Goal: Task Accomplishment & Management: Complete application form

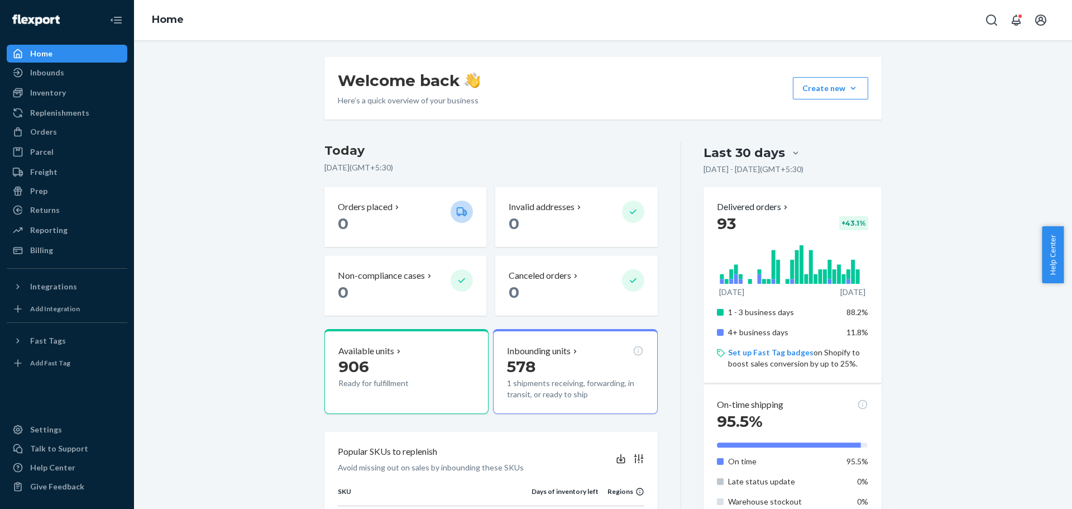
click at [50, 16] on img at bounding box center [35, 20] width 47 height 11
click at [46, 76] on div "Inbounds" at bounding box center [47, 72] width 34 height 11
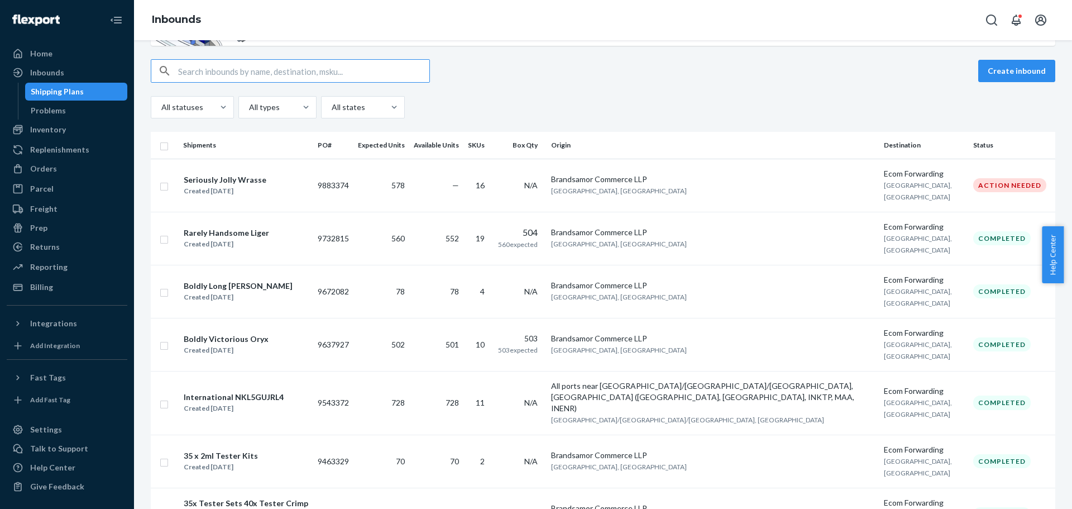
scroll to position [95, 0]
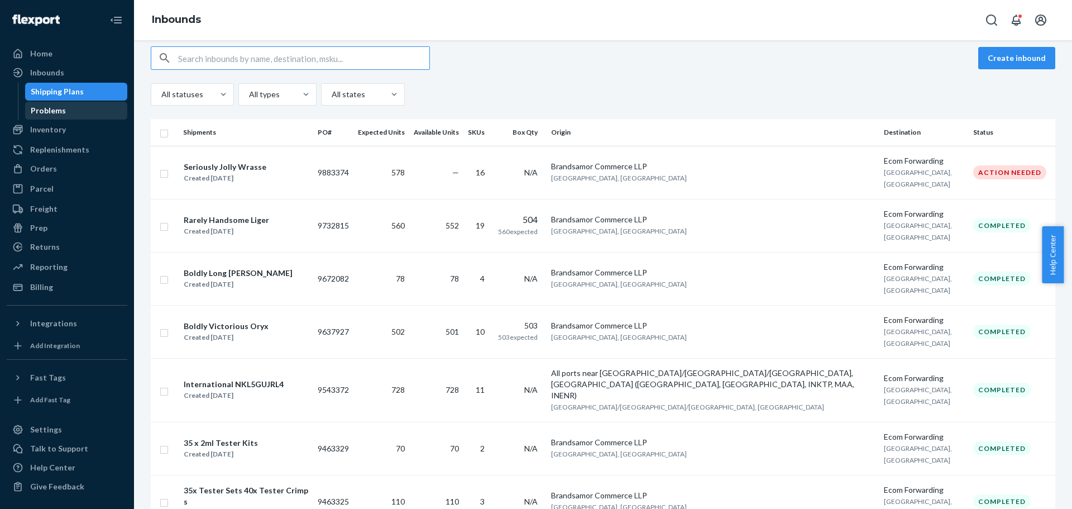
click at [52, 113] on div "Problems" at bounding box center [48, 110] width 35 height 11
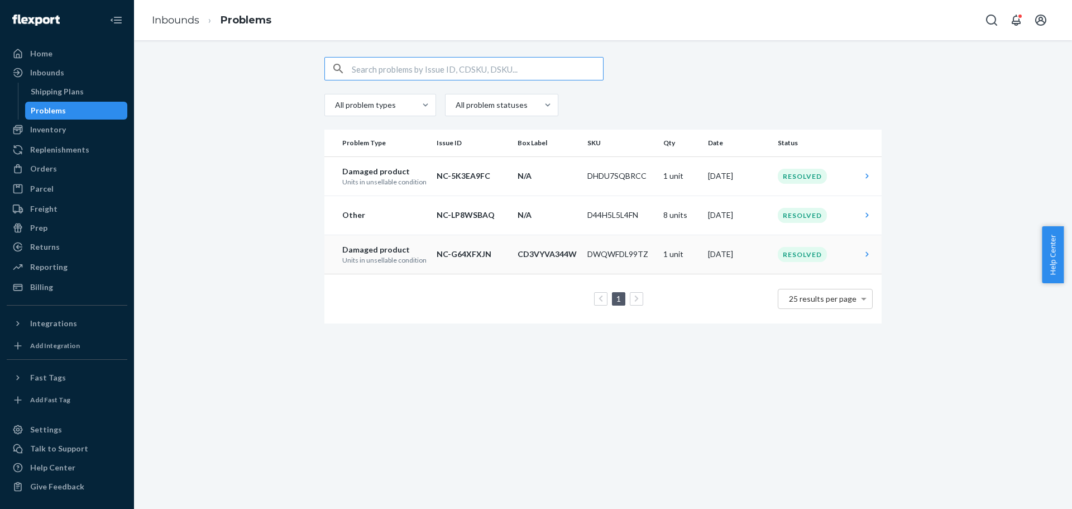
click at [569, 257] on p "CD3VYVA344W" at bounding box center [548, 253] width 61 height 11
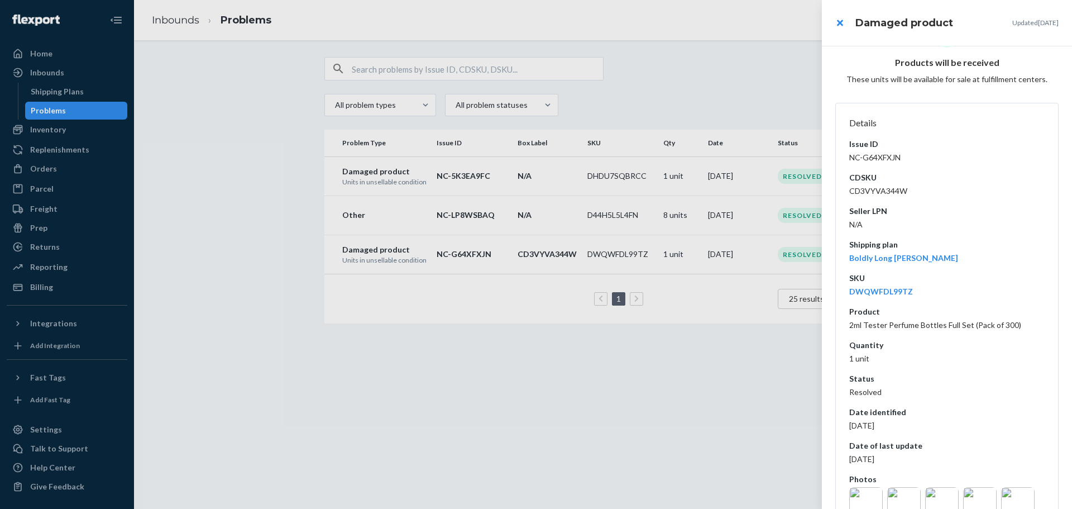
scroll to position [87, 0]
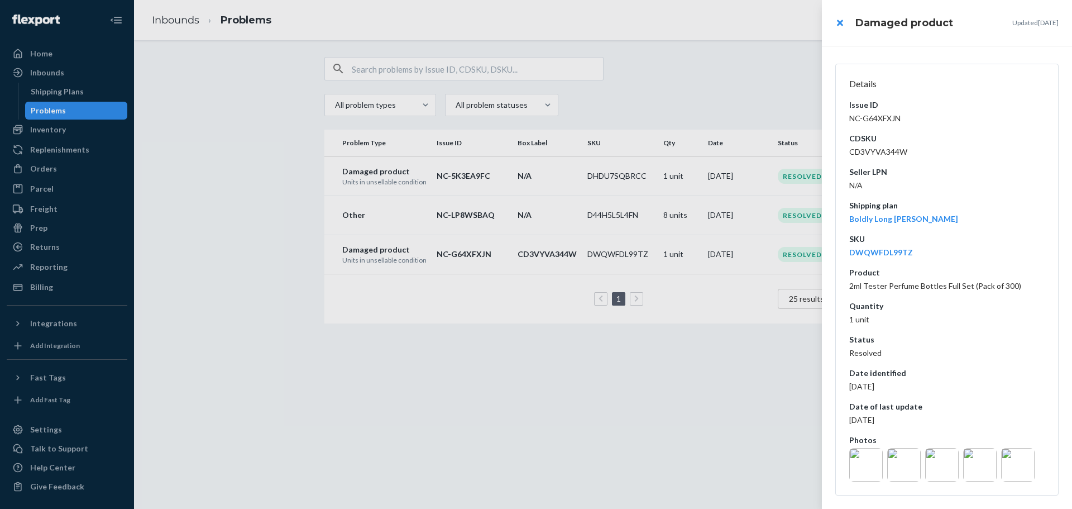
click at [870, 461] on img at bounding box center [865, 464] width 33 height 33
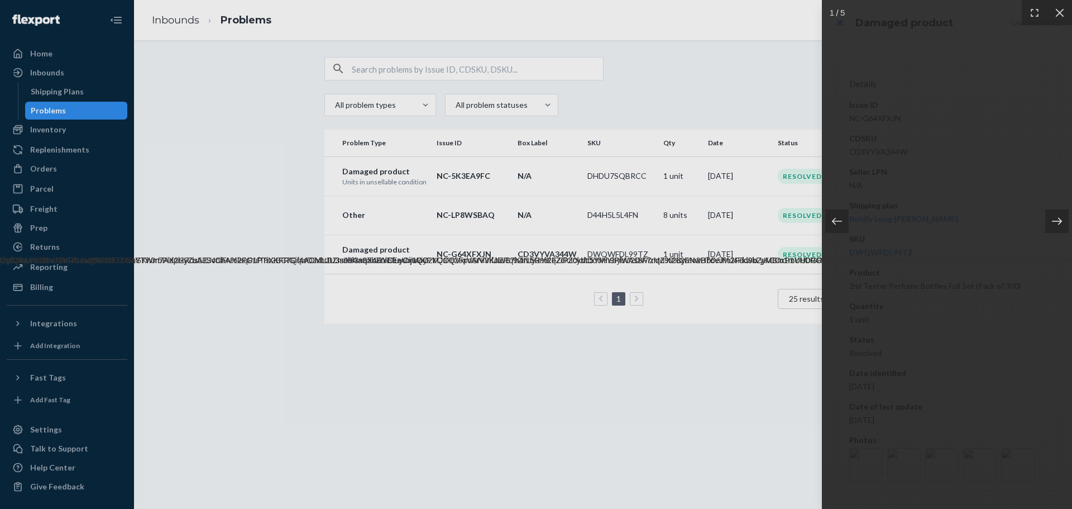
click at [1055, 218] on icon at bounding box center [1056, 220] width 11 height 11
click at [1055, 219] on icon at bounding box center [1056, 220] width 11 height 11
click at [1057, 11] on icon at bounding box center [1059, 12] width 8 height 8
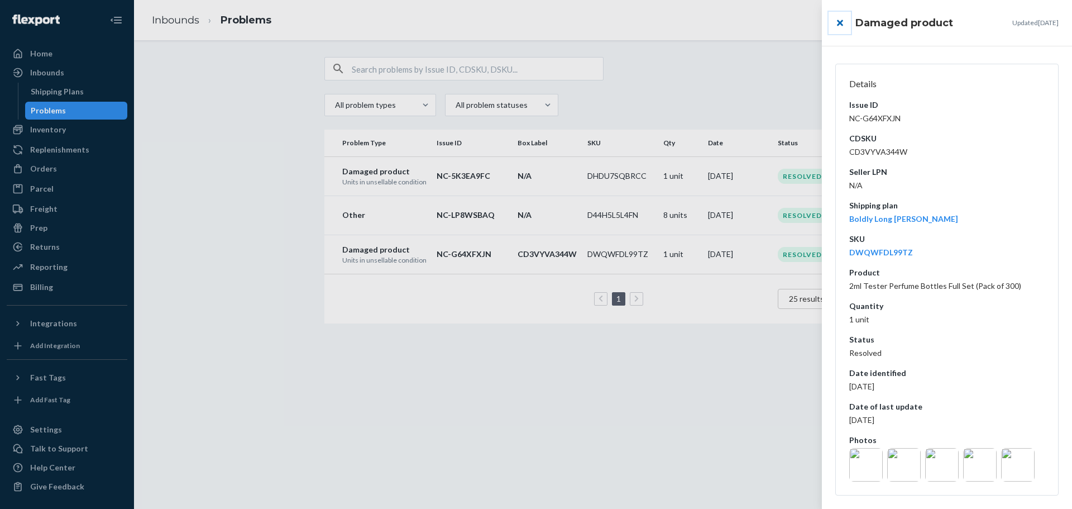
click at [839, 22] on button "close" at bounding box center [839, 23] width 22 height 22
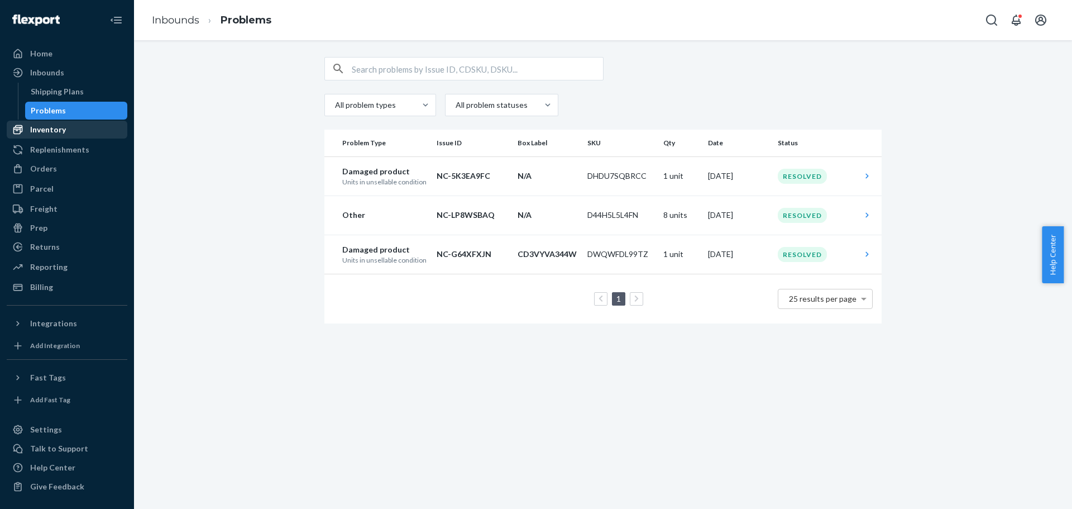
click at [58, 130] on div "Inventory" at bounding box center [48, 129] width 36 height 11
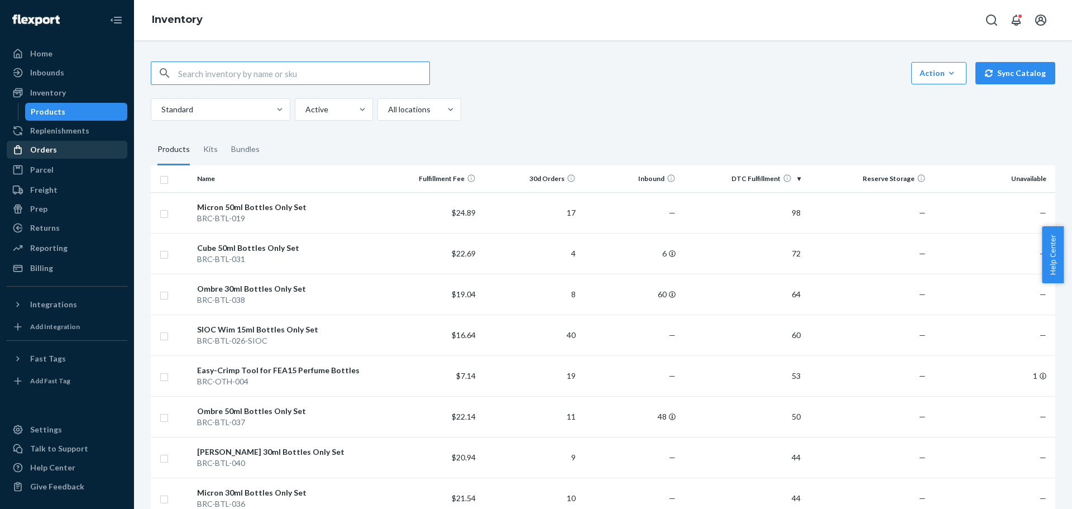
click at [47, 145] on div "Orders" at bounding box center [43, 149] width 27 height 11
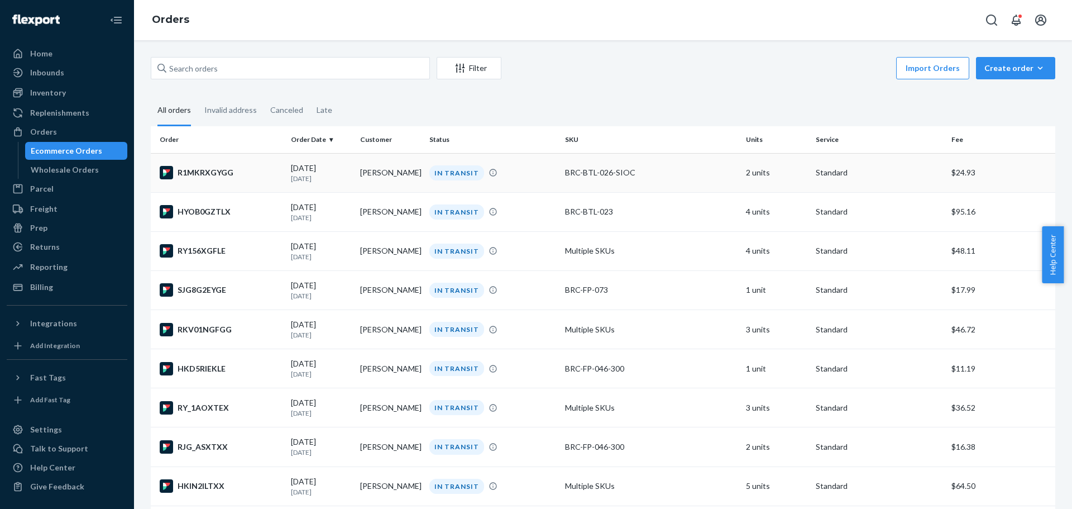
click at [215, 170] on div "R1MKRXGYGG" at bounding box center [221, 172] width 122 height 13
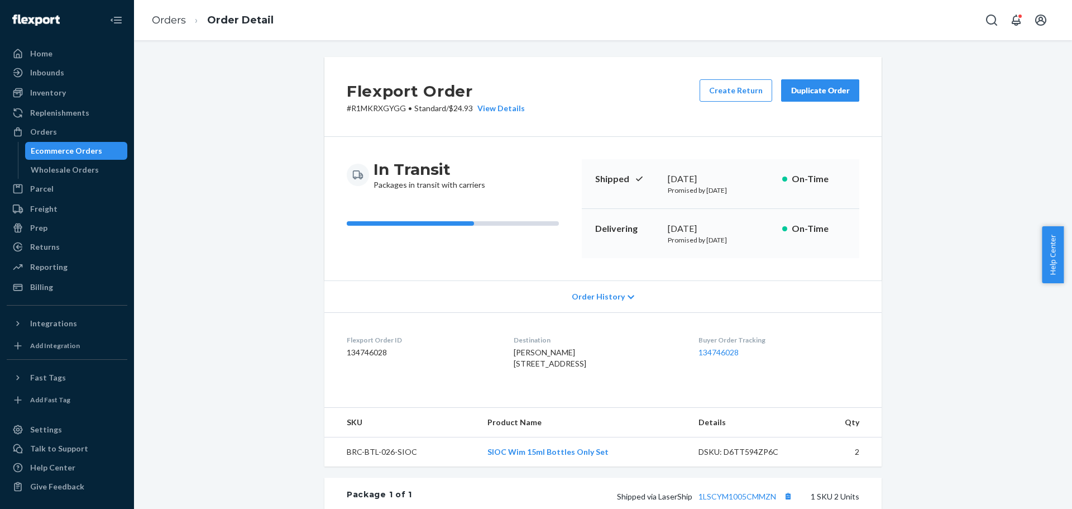
drag, startPoint x: 85, startPoint y: 151, endPoint x: 425, endPoint y: 162, distance: 340.2
click at [85, 151] on div "Ecommerce Orders" at bounding box center [66, 150] width 71 height 11
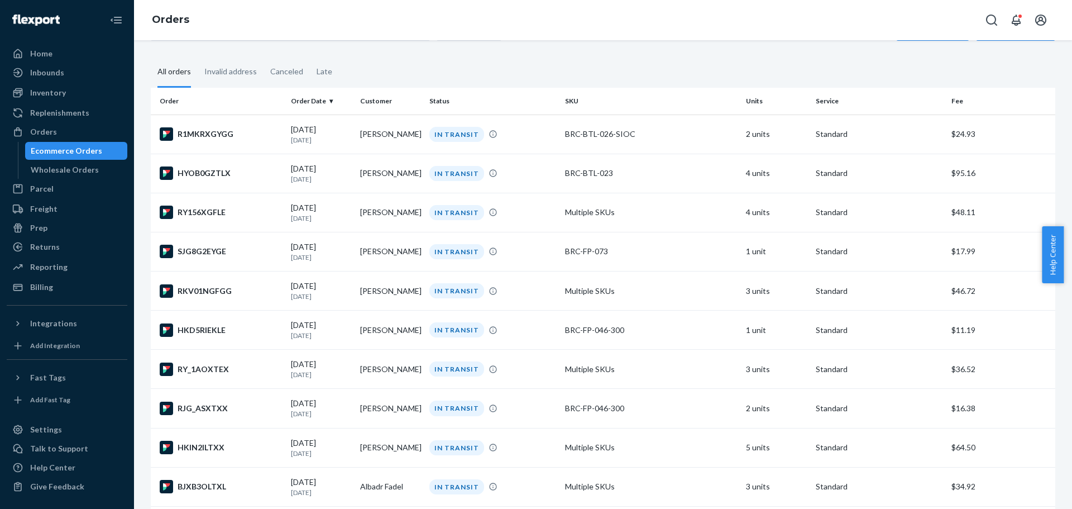
scroll to position [56, 0]
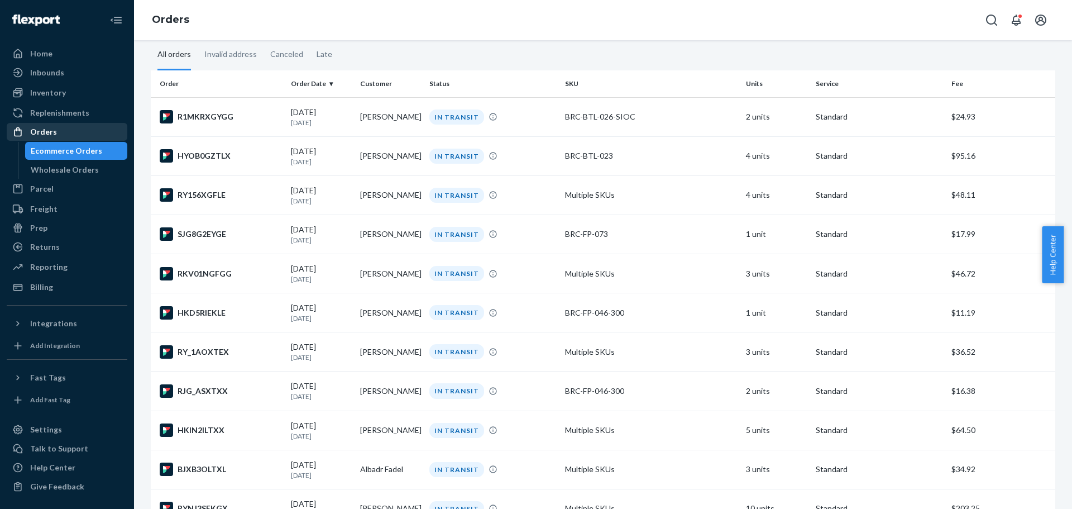
click at [48, 133] on div "Orders" at bounding box center [43, 131] width 27 height 11
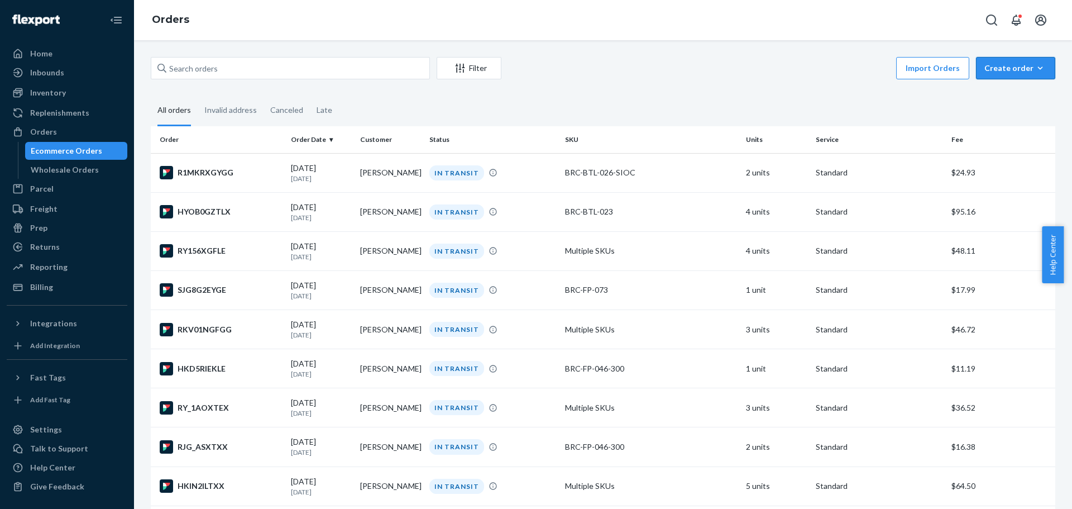
click at [1017, 73] on div "Create order" at bounding box center [1015, 68] width 63 height 11
click at [996, 95] on span "Ecommerce order" at bounding box center [1022, 95] width 69 height 8
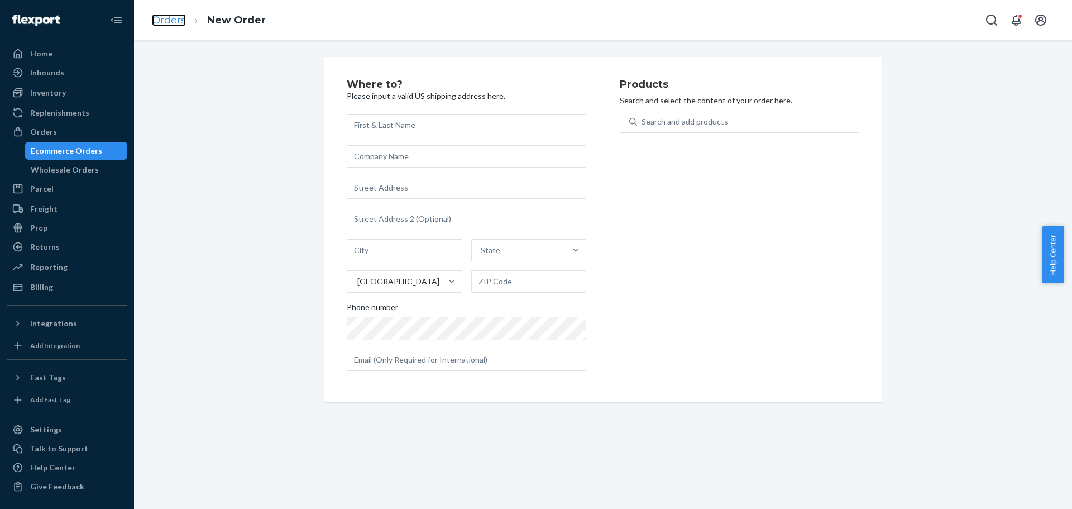
click at [170, 23] on link "Orders" at bounding box center [169, 20] width 34 height 12
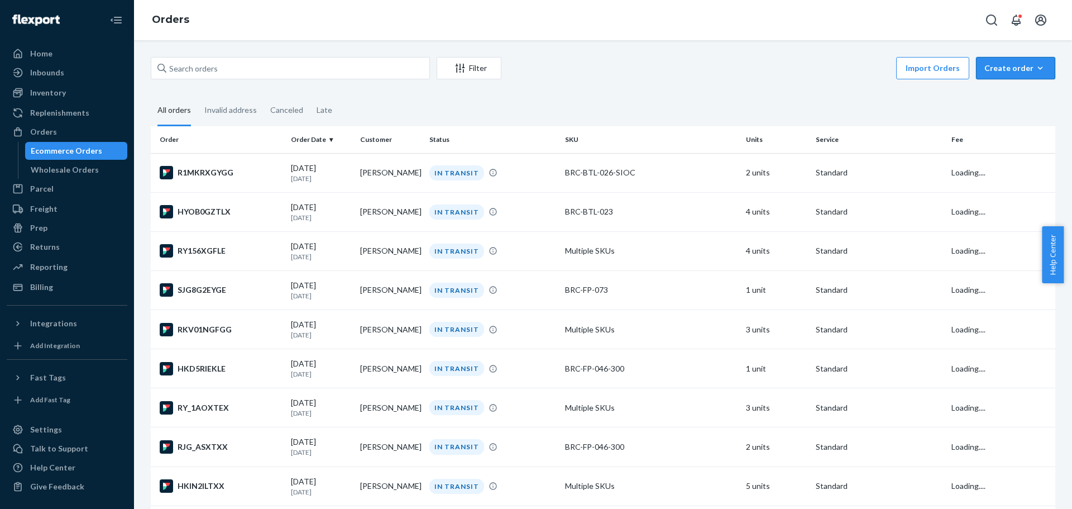
click at [984, 68] on div "Create order" at bounding box center [1015, 68] width 63 height 11
click at [1008, 94] on span "Ecommerce order" at bounding box center [1022, 95] width 69 height 8
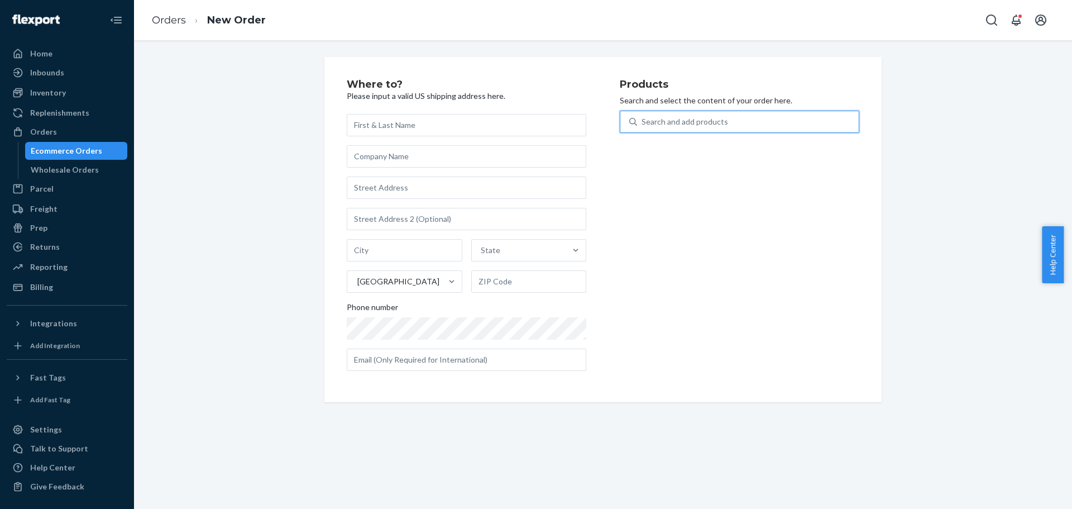
click at [730, 122] on div "Search and add products" at bounding box center [748, 122] width 222 height 20
click at [643, 122] on input "0 results available. Use Up and Down to choose options, press Enter to select t…" at bounding box center [641, 121] width 1 height 11
type input "2ml"
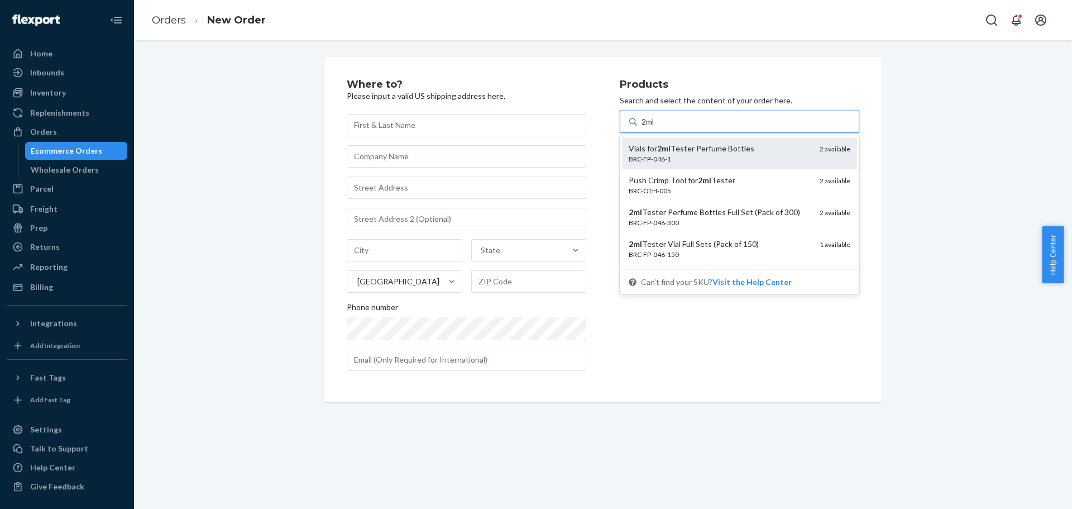
click at [755, 148] on div "Vials for 2ml Tester Perfume Bottles" at bounding box center [720, 148] width 182 height 11
click at [657, 127] on input "2ml" at bounding box center [649, 121] width 16 height 11
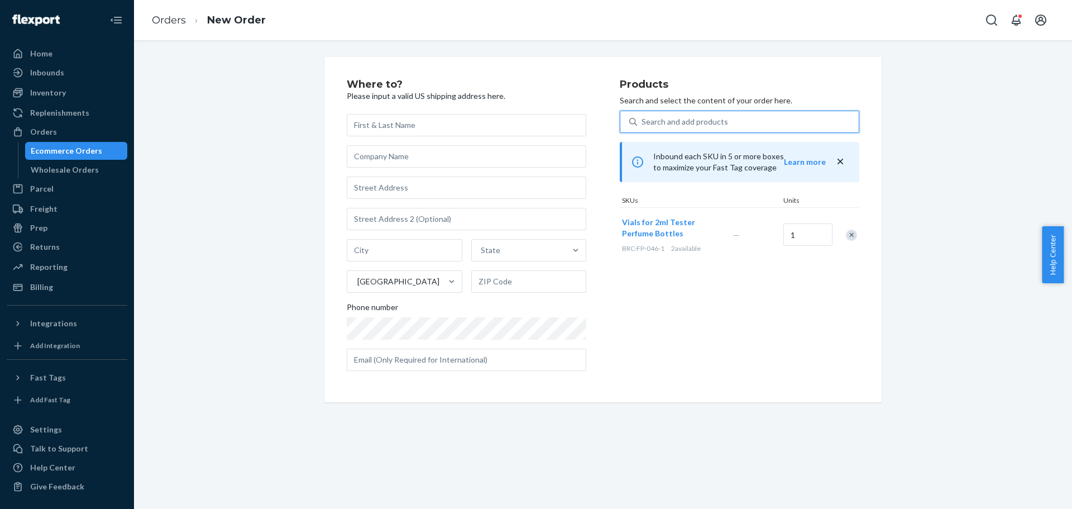
click at [730, 117] on div "Search and add products" at bounding box center [748, 122] width 222 height 20
click at [643, 117] on input "0 results available. Select is focused ,type to refine list, press Down to open…" at bounding box center [641, 121] width 1 height 11
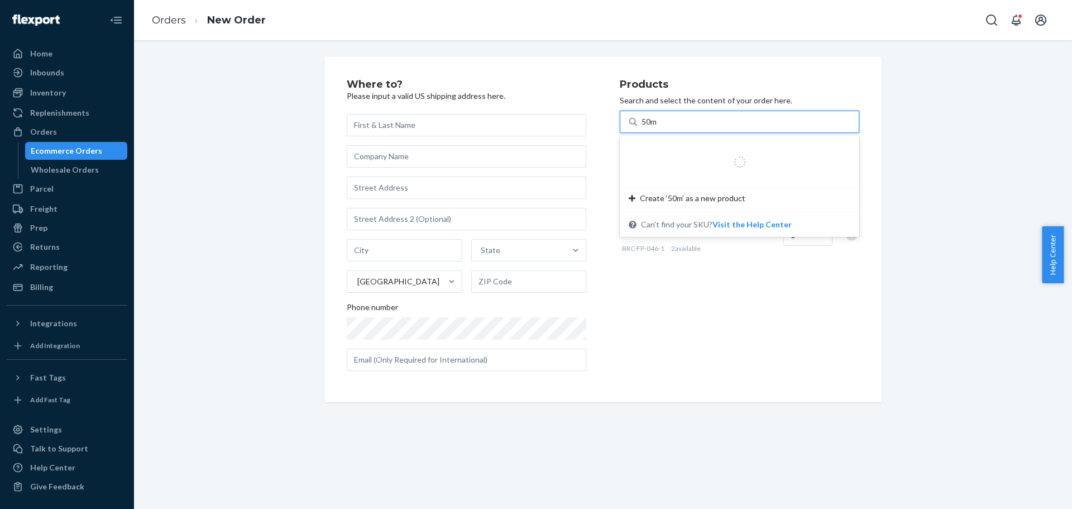
type input "50ml"
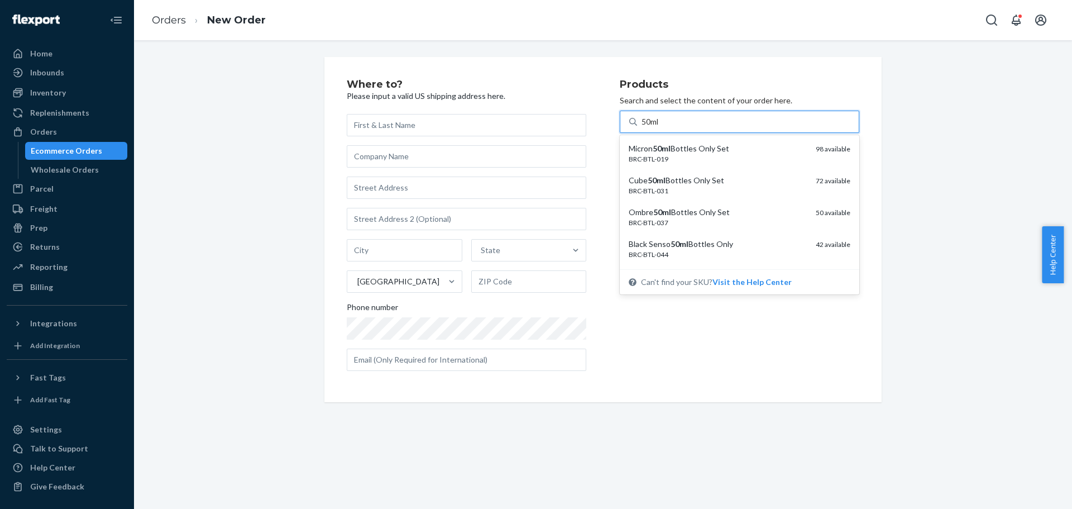
click at [703, 153] on div "Micron 50ml Bottles Only Set" at bounding box center [718, 148] width 178 height 11
click at [660, 127] on input "50ml" at bounding box center [650, 121] width 18 height 11
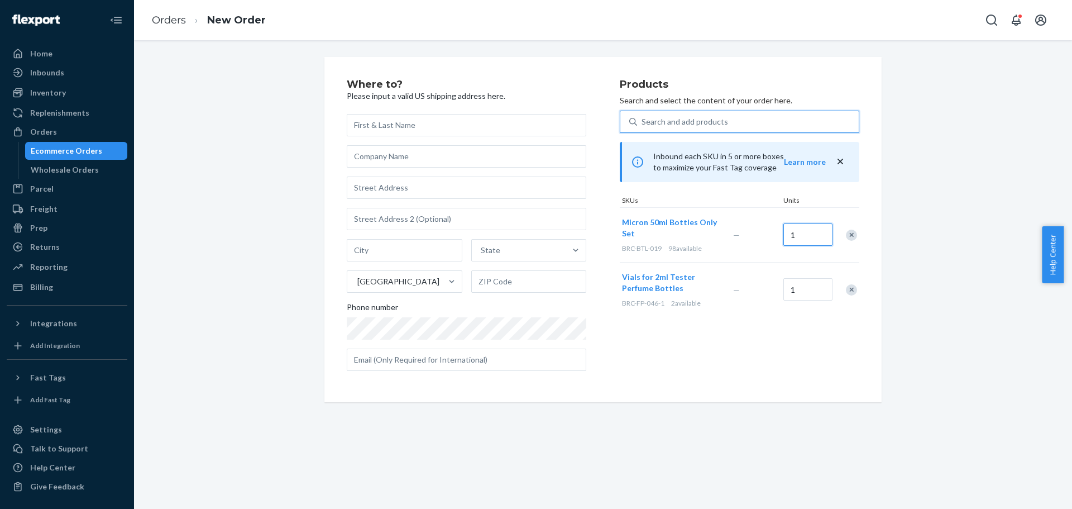
click at [798, 237] on input "1" at bounding box center [807, 234] width 49 height 22
type input "4"
click at [803, 286] on input "1" at bounding box center [807, 289] width 49 height 22
drag, startPoint x: 666, startPoint y: 249, endPoint x: 708, endPoint y: 249, distance: 41.9
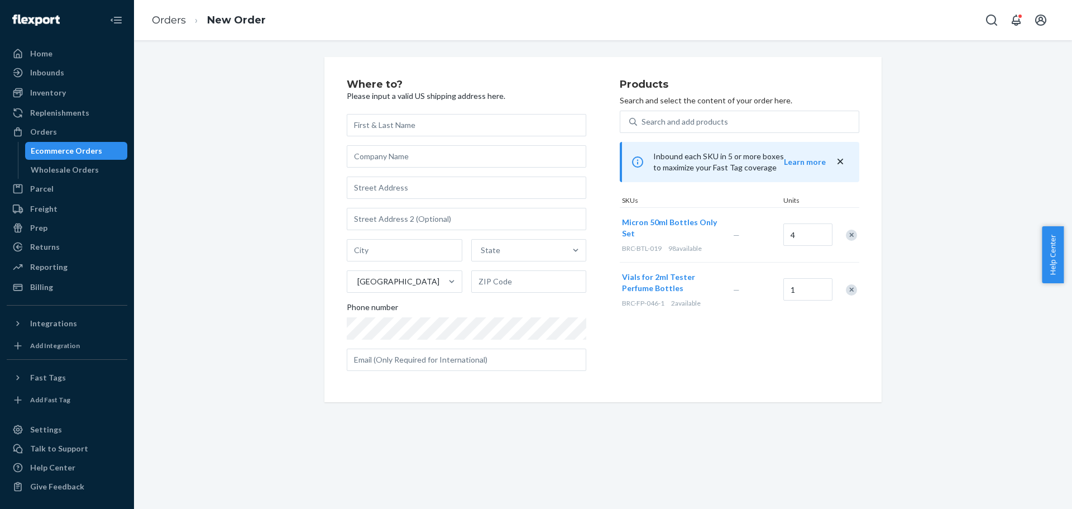
click at [708, 249] on div "BRC-BTL-019 98 available" at bounding box center [675, 247] width 107 height 9
drag, startPoint x: 669, startPoint y: 305, endPoint x: 702, endPoint y: 304, distance: 33.5
click at [702, 304] on div "BRC-FP-046-1 2 available" at bounding box center [675, 302] width 107 height 9
click at [713, 327] on div "Products Search and select the content of your order here. Search and add produ…" at bounding box center [739, 229] width 239 height 300
type input "98"
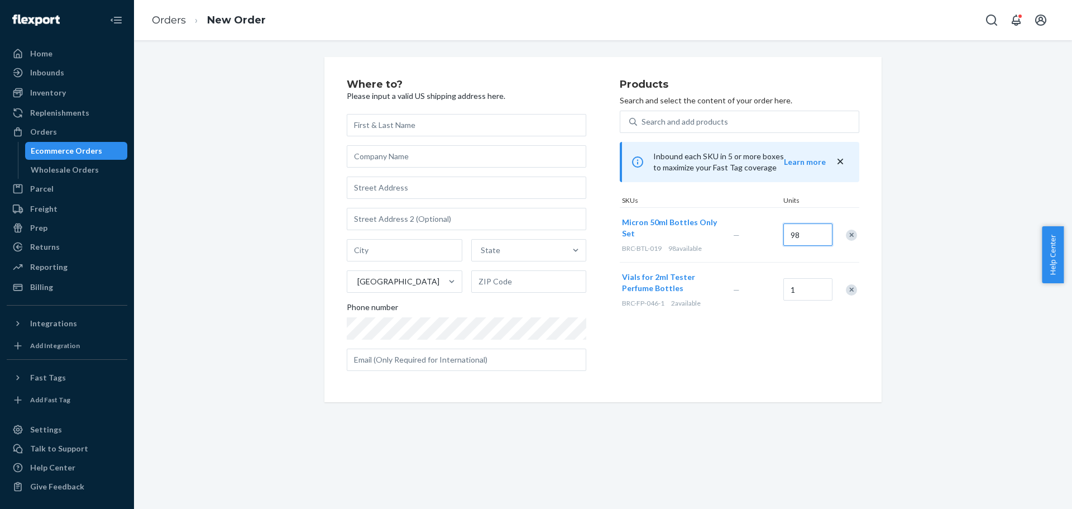
click at [813, 234] on input "98" at bounding box center [807, 234] width 49 height 22
click at [49, 130] on div "Orders" at bounding box center [43, 131] width 27 height 11
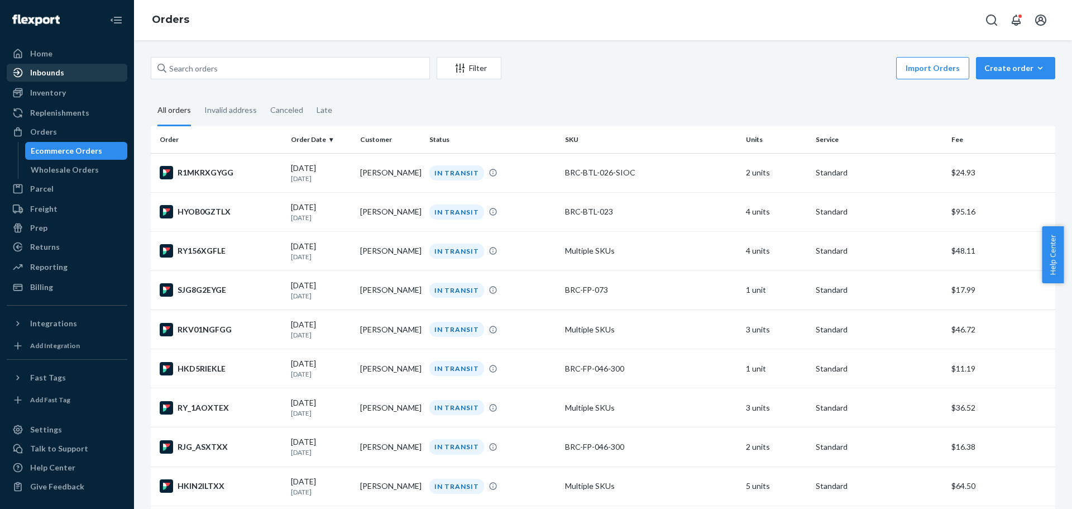
click at [51, 76] on div "Inbounds" at bounding box center [47, 72] width 34 height 11
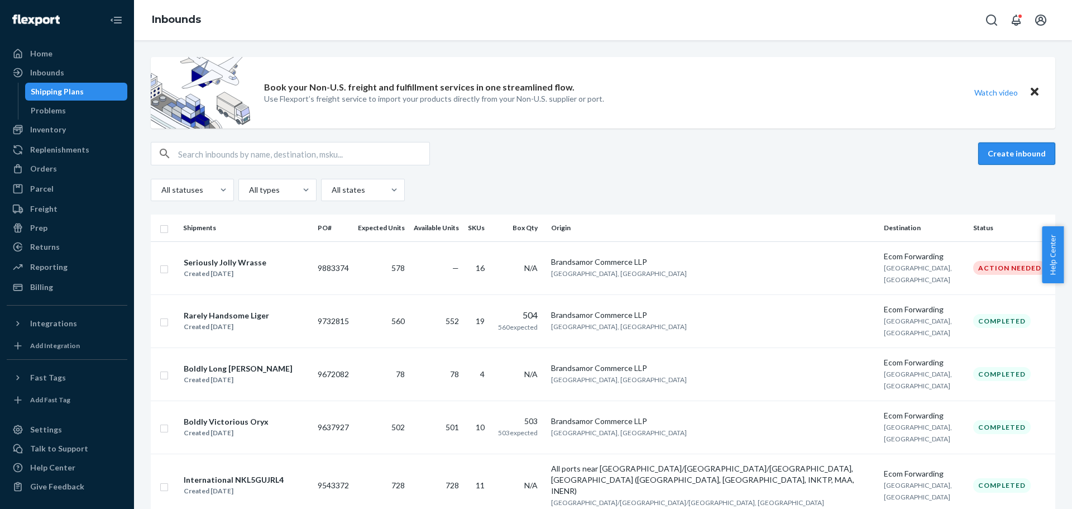
click at [994, 161] on button "Create inbound" at bounding box center [1016, 153] width 77 height 22
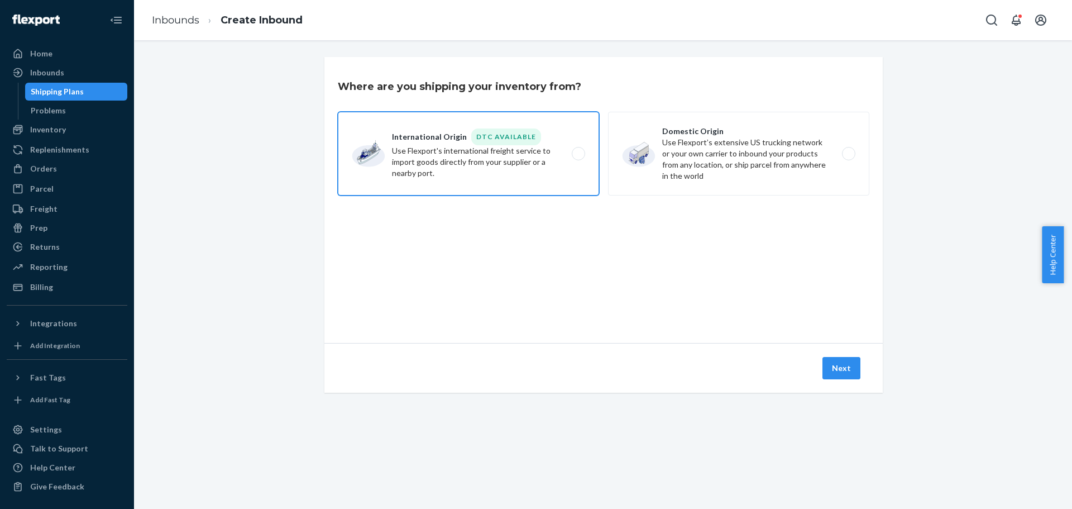
click at [525, 142] on label "International Origin DTC Available Use Flexport's international freight service…" at bounding box center [468, 154] width 261 height 84
click at [578, 150] on input "International Origin DTC Available Use Flexport's international freight service…" at bounding box center [581, 153] width 7 height 7
radio input "true"
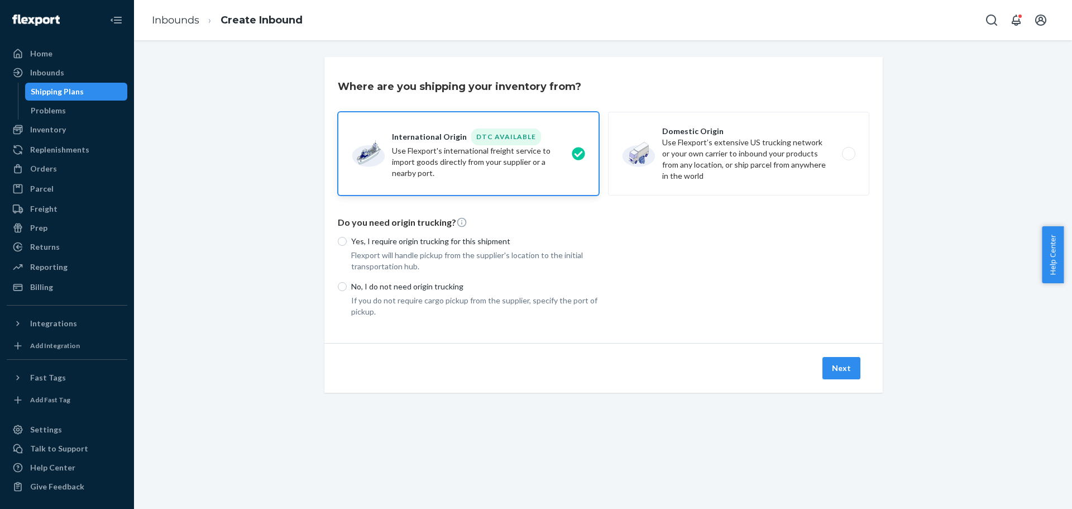
click at [338, 283] on label "No, I do not need origin trucking" at bounding box center [468, 286] width 261 height 11
click at [338, 283] on input "No, I do not need origin trucking" at bounding box center [342, 286] width 9 height 9
radio input "true"
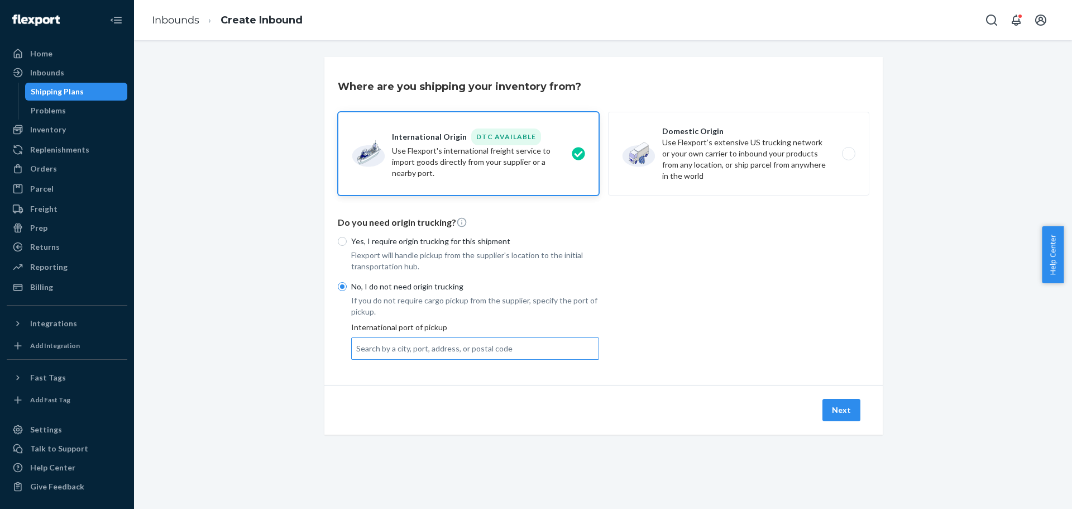
click at [465, 346] on div "Search by a city, port, address, or postal code" at bounding box center [434, 348] width 156 height 11
click at [357, 346] on input "Search by a city, port, address, or postal code" at bounding box center [356, 348] width 1 height 11
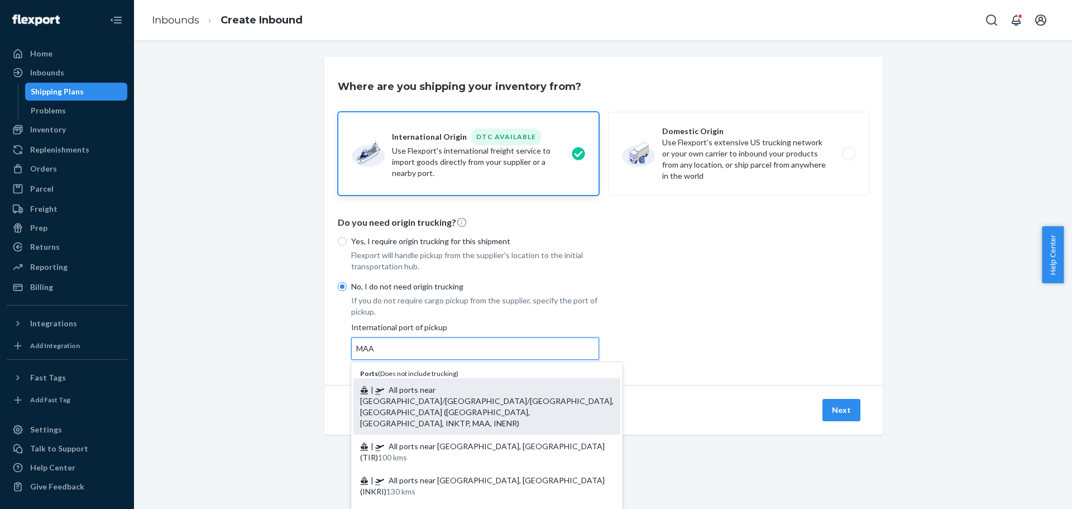
click at [476, 396] on div "| All ports near [GEOGRAPHIC_DATA]/[GEOGRAPHIC_DATA]/[GEOGRAPHIC_DATA], [GEOGRA…" at bounding box center [486, 406] width 267 height 56
click at [375, 354] on input "MAA" at bounding box center [365, 348] width 19 height 11
type input "All ports near [GEOGRAPHIC_DATA]/[GEOGRAPHIC_DATA]/[GEOGRAPHIC_DATA], [GEOGRAPH…"
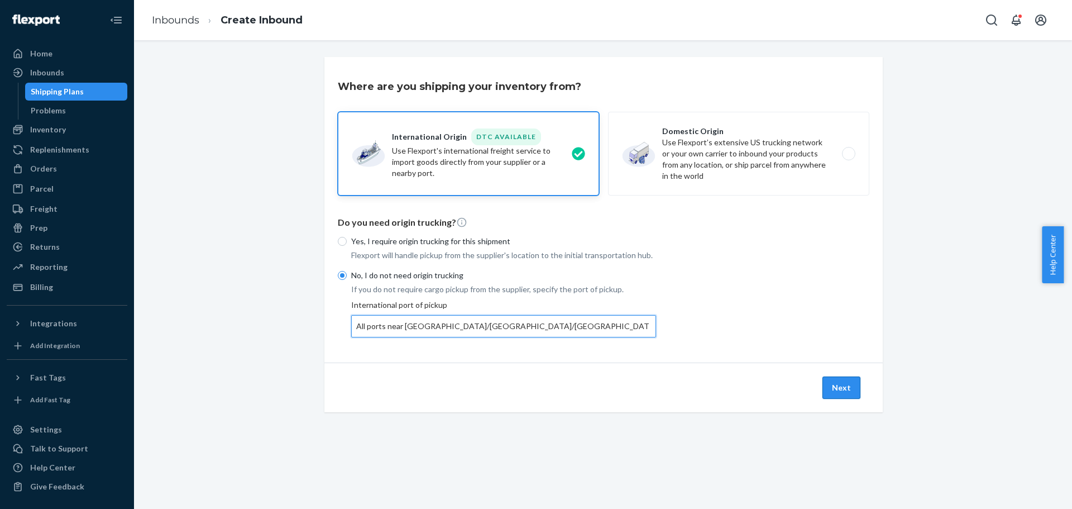
click at [835, 387] on button "Next" at bounding box center [841, 387] width 38 height 22
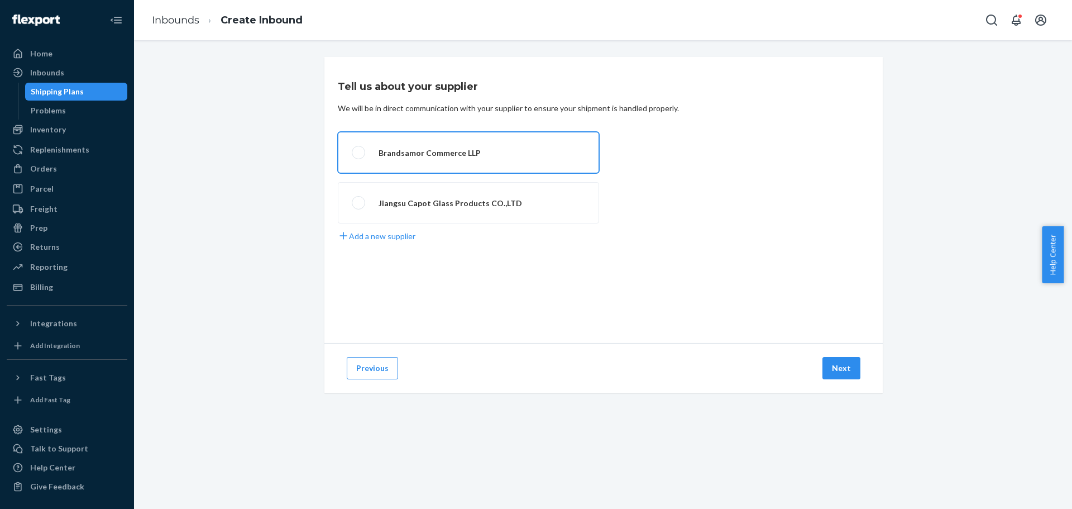
click at [403, 154] on label "Brandsamor Commerce LLP" at bounding box center [468, 152] width 261 height 41
click at [359, 154] on input "Brandsamor Commerce LLP" at bounding box center [355, 152] width 7 height 7
radio input "true"
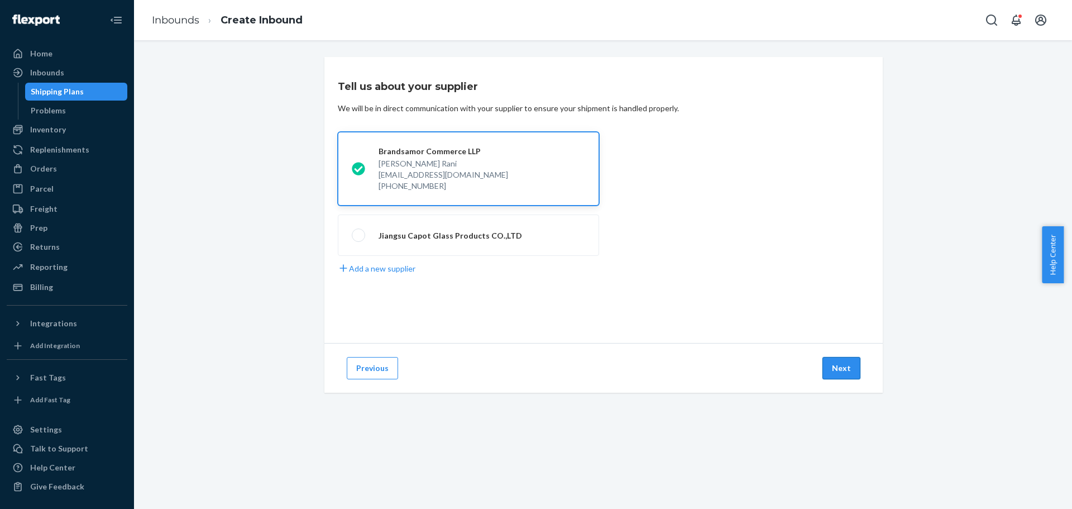
click at [834, 367] on button "Next" at bounding box center [841, 368] width 38 height 22
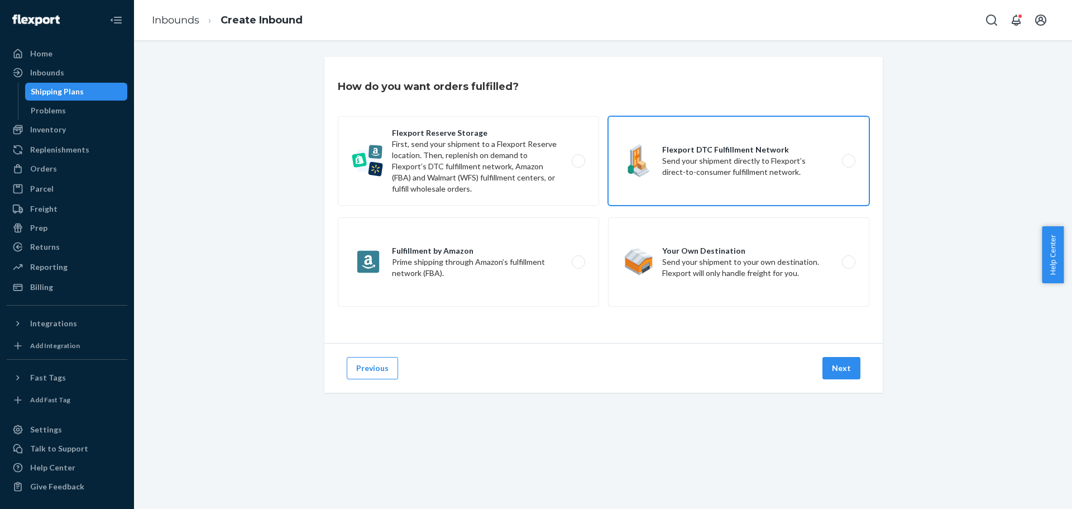
click at [768, 181] on label "Flexport DTC Fulfillment Network Send your shipment directly to Flexport’s dire…" at bounding box center [738, 160] width 261 height 89
click at [848, 165] on input "Flexport DTC Fulfillment Network Send your shipment directly to Flexport’s dire…" at bounding box center [851, 160] width 7 height 7
radio input "true"
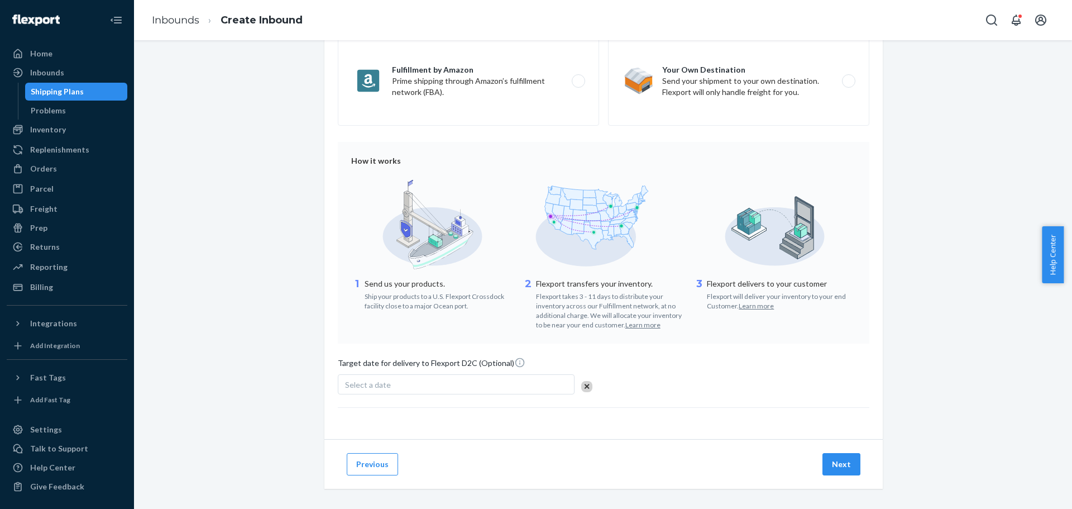
scroll to position [188, 0]
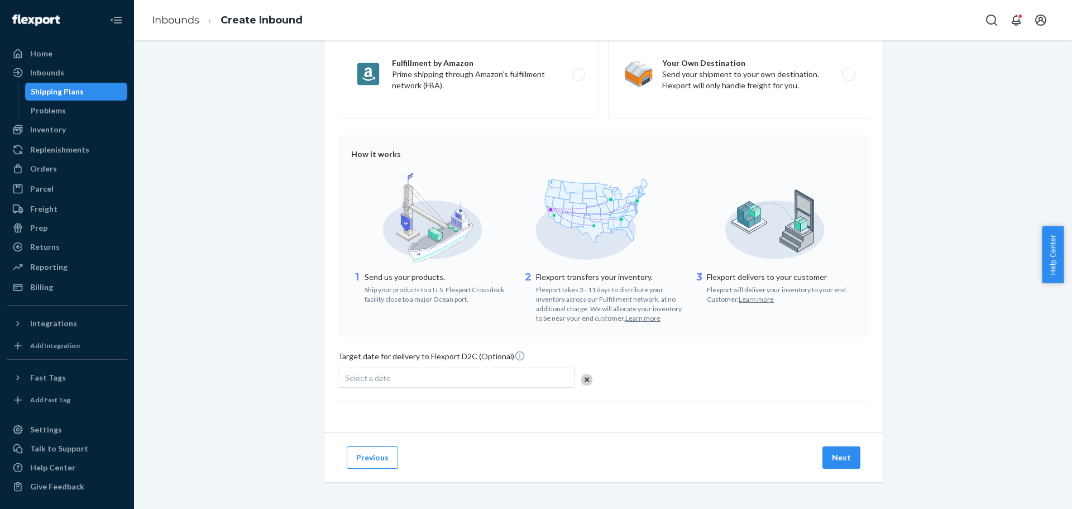
click at [466, 375] on div "Select a date" at bounding box center [456, 377] width 237 height 20
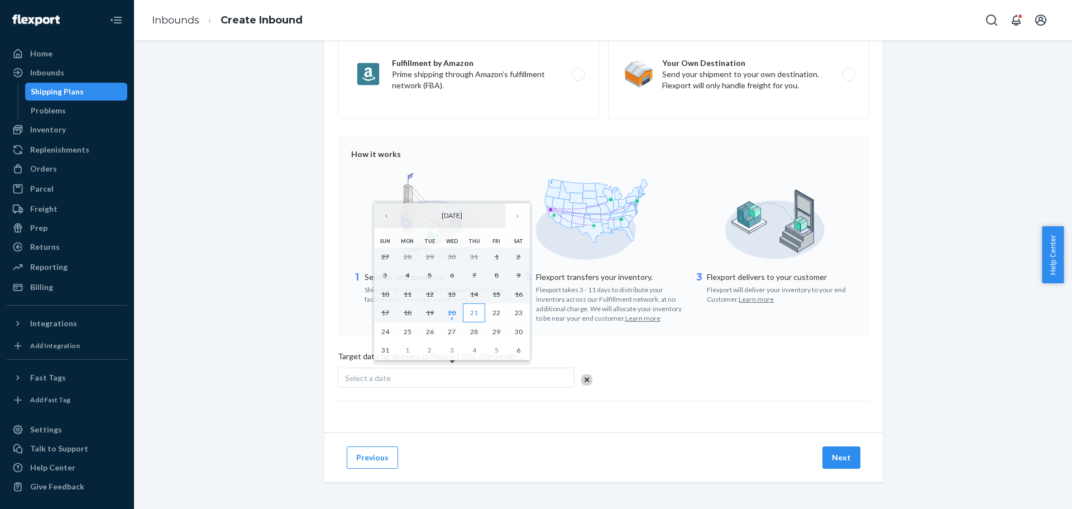
click at [477, 320] on button "21" at bounding box center [474, 312] width 22 height 19
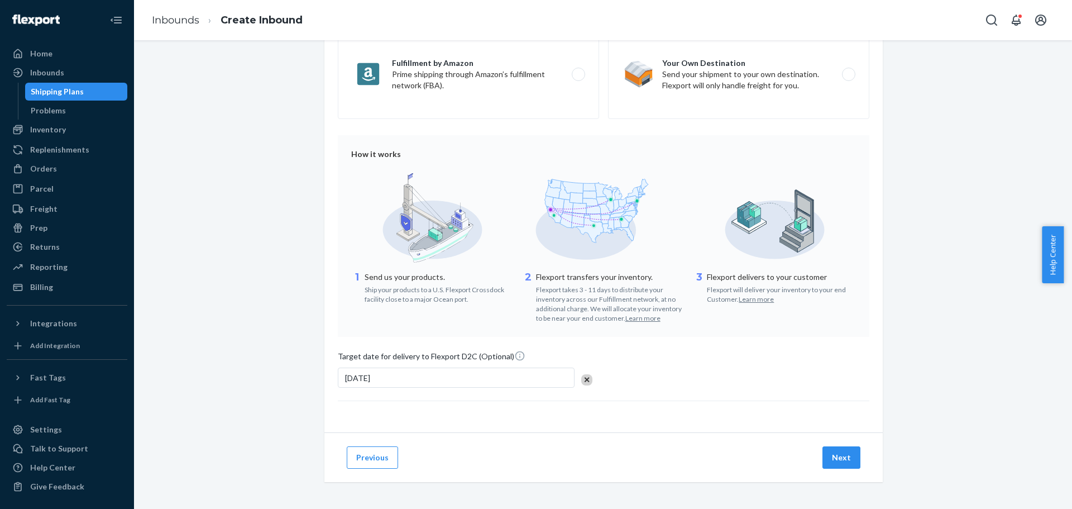
click at [483, 377] on div "[DATE]" at bounding box center [456, 377] width 237 height 20
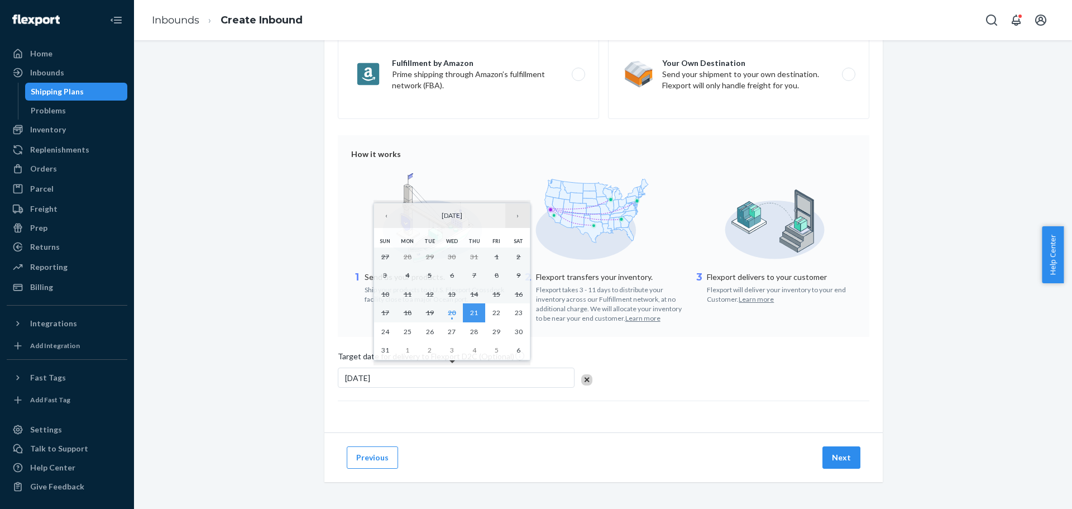
click at [517, 215] on button "›" at bounding box center [517, 215] width 25 height 25
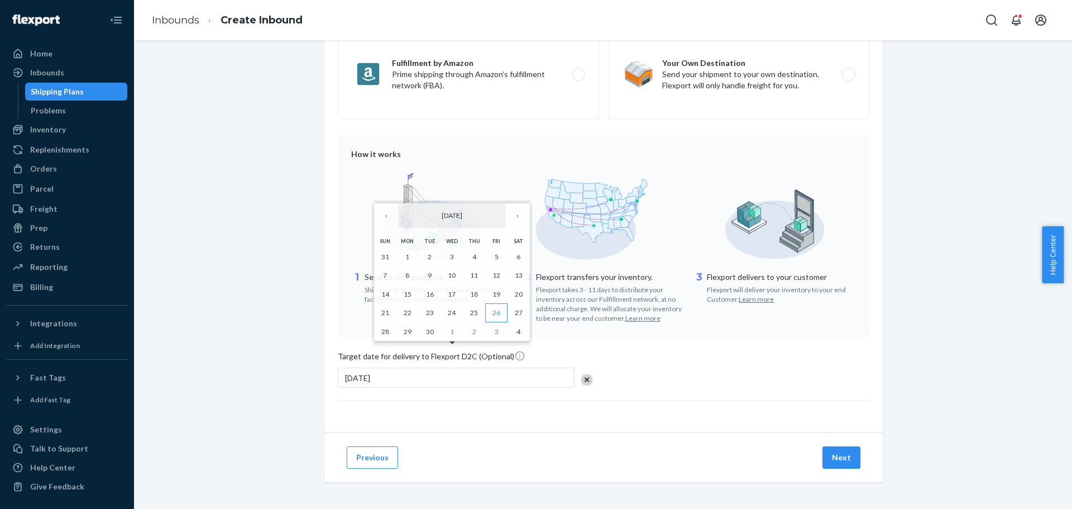
click at [500, 308] on button "26" at bounding box center [496, 312] width 22 height 19
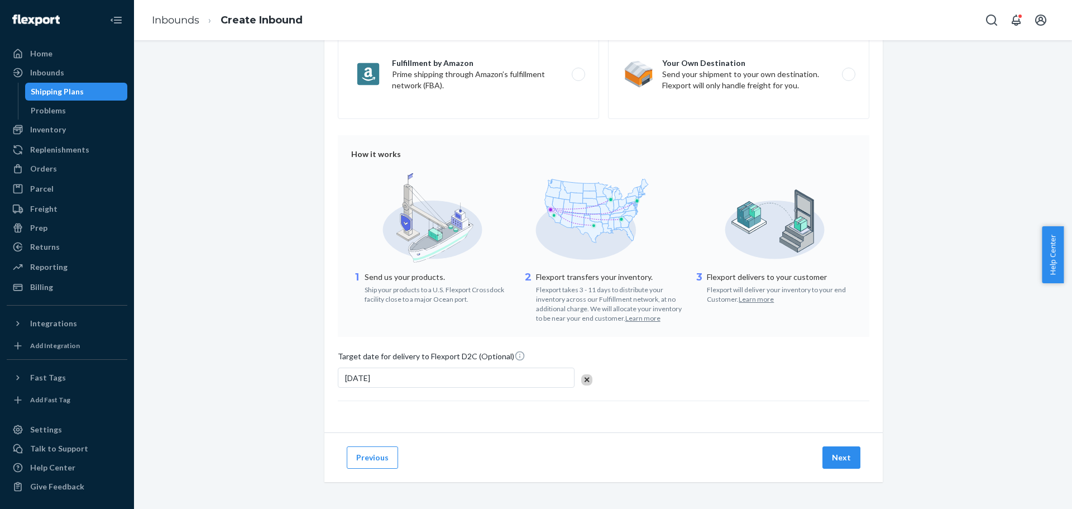
drag, startPoint x: 829, startPoint y: 452, endPoint x: 884, endPoint y: 421, distance: 63.5
click at [830, 452] on button "Next" at bounding box center [841, 457] width 38 height 22
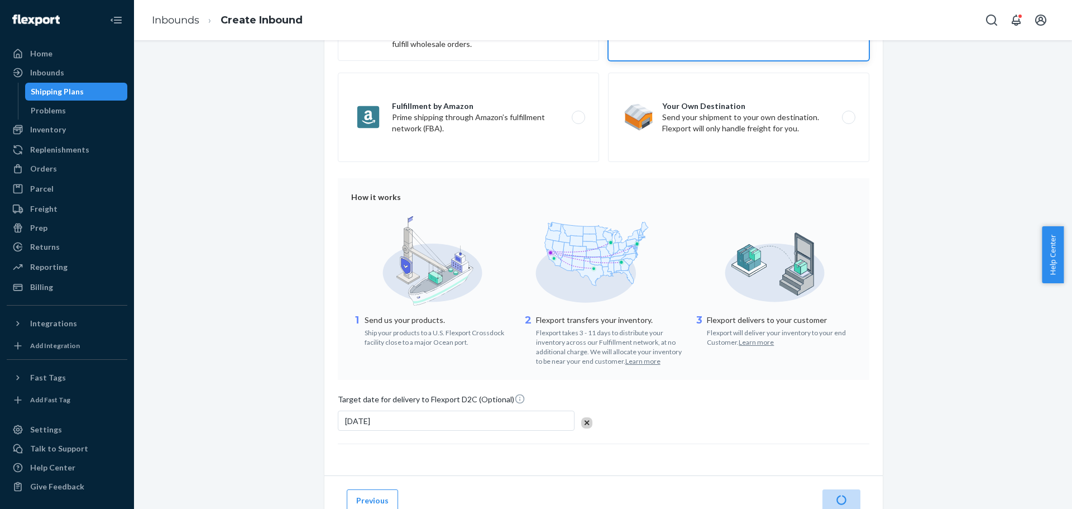
scroll to position [132, 0]
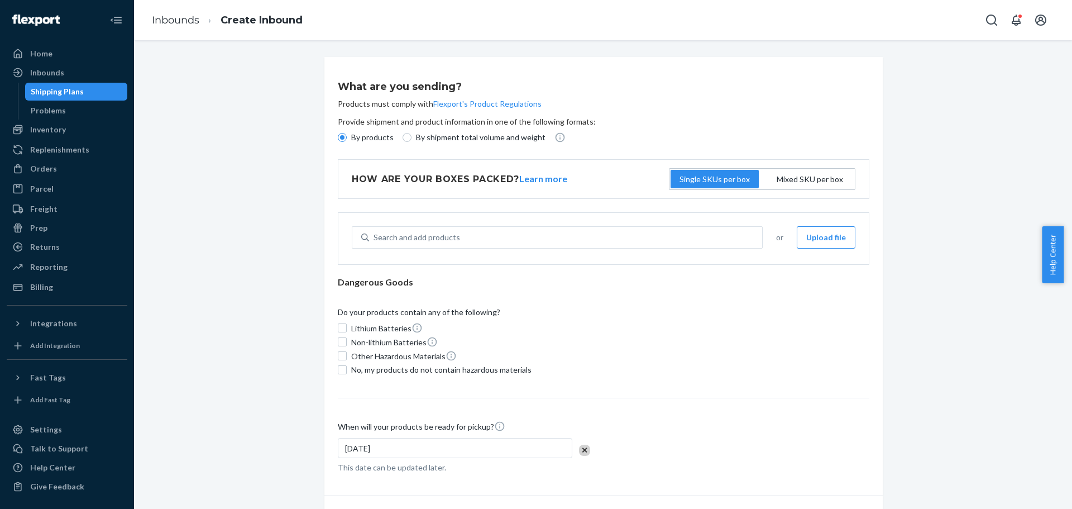
click at [806, 180] on div "Mixed SKU per box" at bounding box center [809, 179] width 71 height 16
click at [809, 179] on input "Mixed SKU per box" at bounding box center [809, 179] width 0 height 0
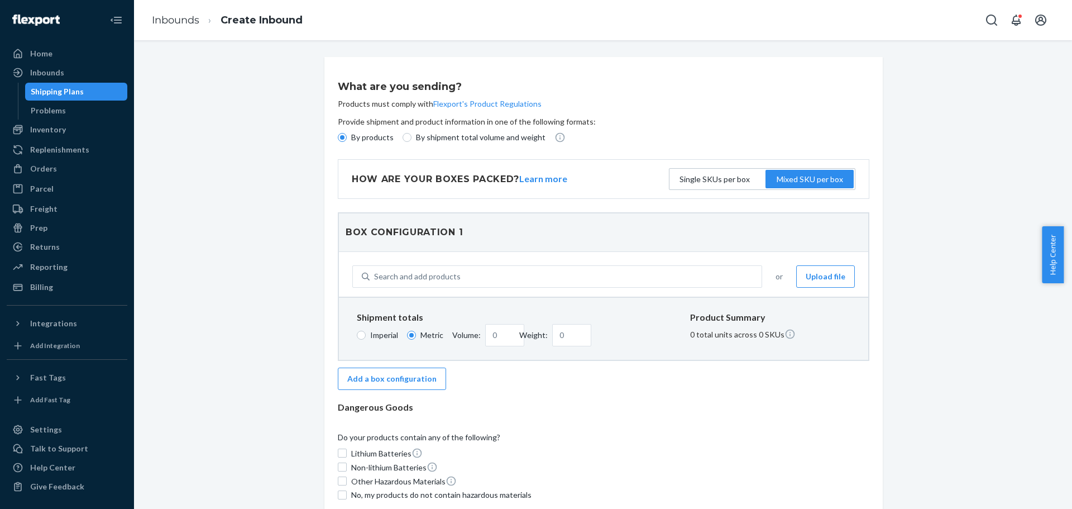
click at [725, 185] on div "Single SKUs per box" at bounding box center [714, 179] width 75 height 16
click at [715, 179] on input "Single SKUs per box" at bounding box center [715, 179] width 0 height 0
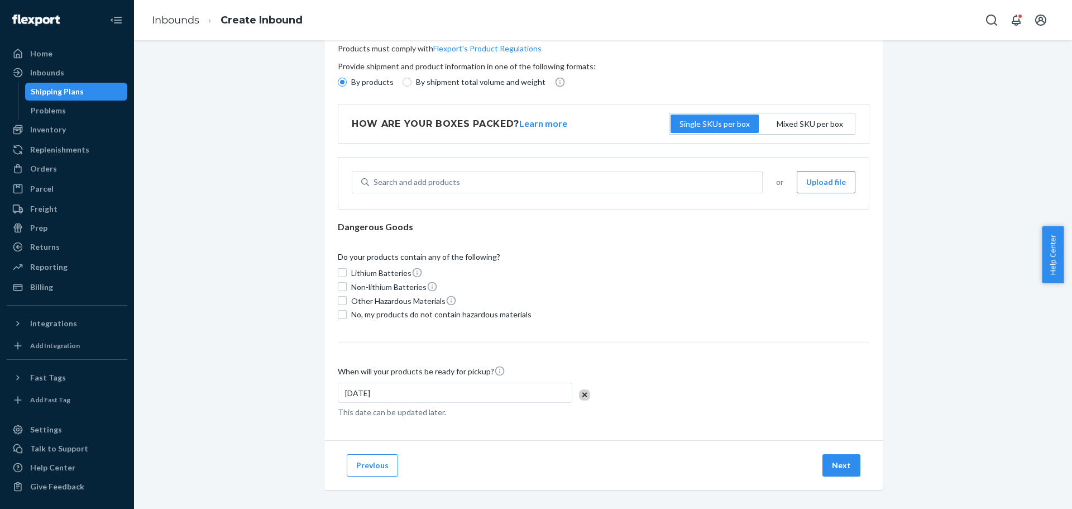
scroll to position [56, 0]
click at [582, 175] on div "Search and add products" at bounding box center [565, 181] width 393 height 20
click at [375, 176] on input "Search and add products" at bounding box center [373, 181] width 1 height 11
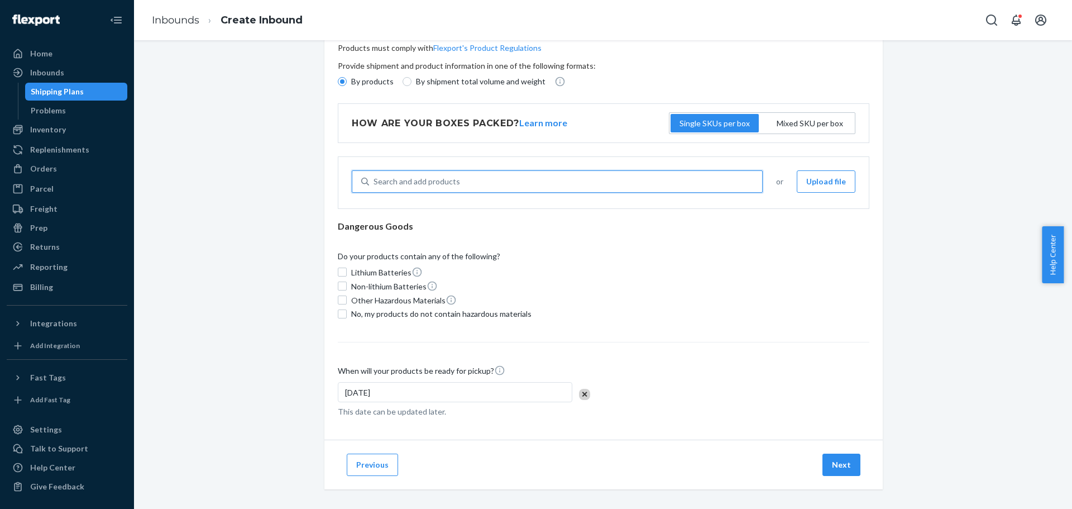
click at [582, 178] on div "Search and add products" at bounding box center [565, 181] width 393 height 20
click at [375, 178] on input "0 results available. Use Up and Down to choose options, press Enter to select t…" at bounding box center [373, 181] width 1 height 11
type input "2ml"
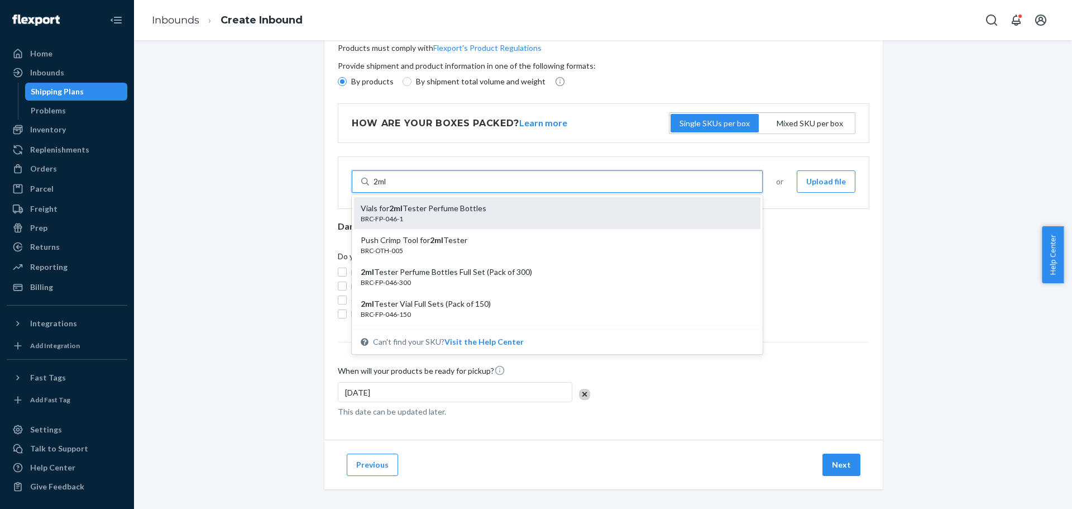
click at [493, 205] on div "Vials for 2ml Tester Perfume Bottles" at bounding box center [553, 208] width 384 height 11
click at [387, 187] on input "2ml" at bounding box center [380, 181] width 14 height 11
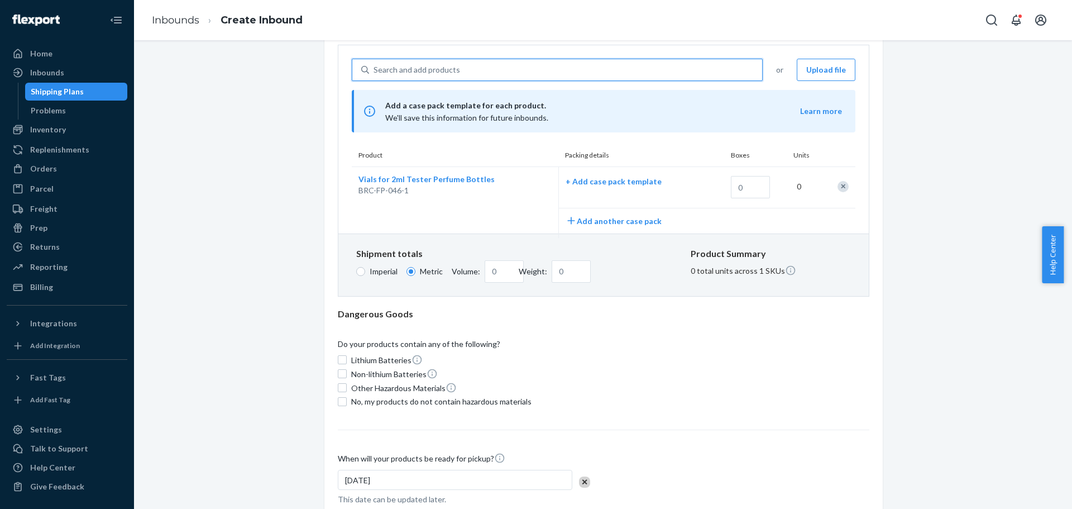
scroll to position [223, 0]
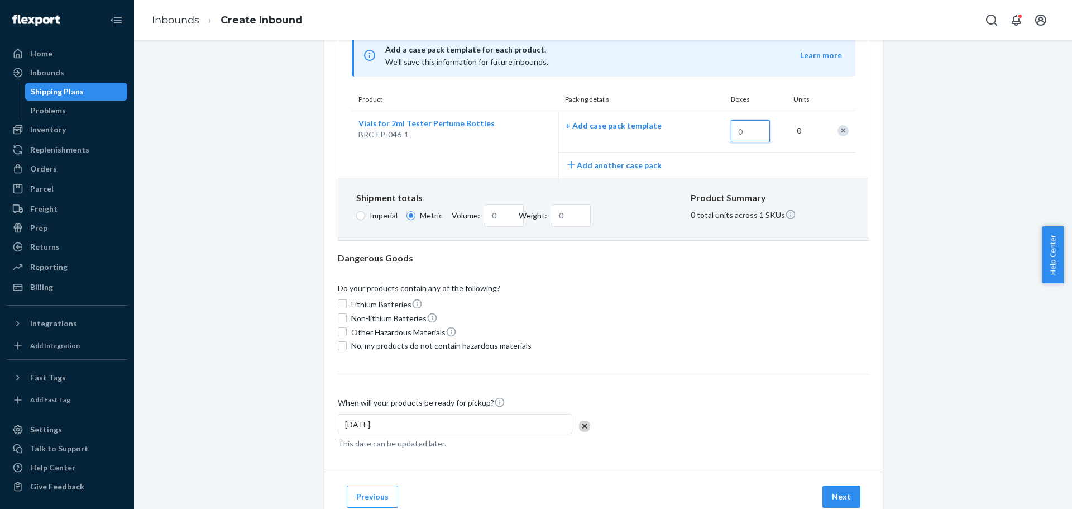
drag, startPoint x: 739, startPoint y: 131, endPoint x: 710, endPoint y: 131, distance: 29.6
click at [710, 131] on div "+ Add case pack template 0" at bounding box center [707, 131] width 296 height 41
type input "100"
drag, startPoint x: 500, startPoint y: 214, endPoint x: 464, endPoint y: 215, distance: 35.7
click at [464, 215] on label "Volume:" at bounding box center [471, 215] width 39 height 22
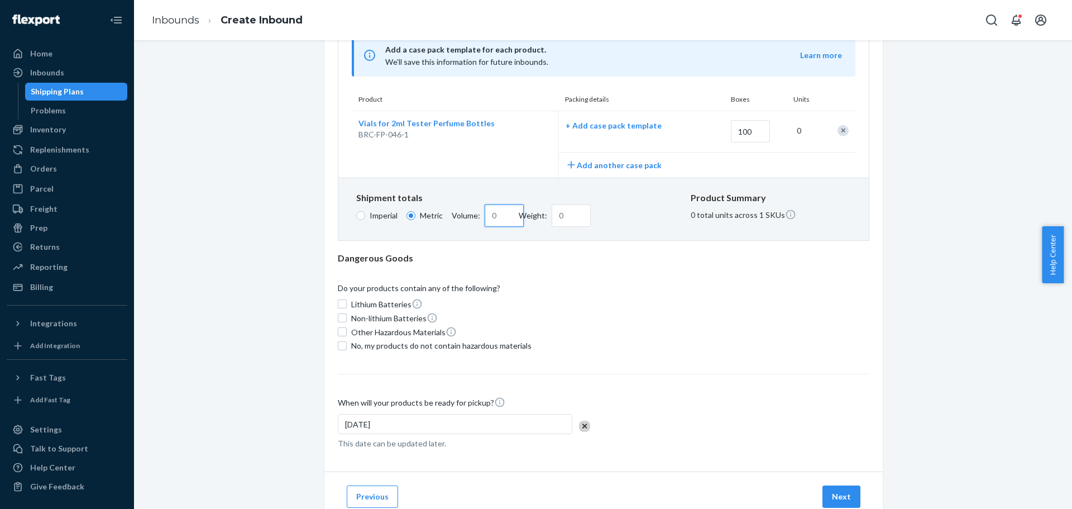
click at [485, 215] on input "Volume:" at bounding box center [504, 215] width 39 height 22
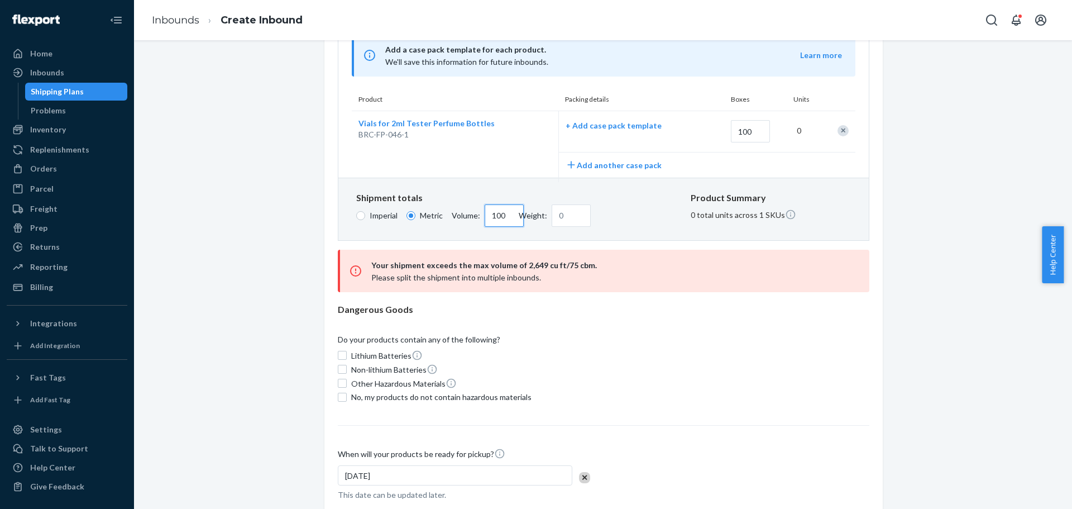
click at [502, 221] on input "100" at bounding box center [504, 215] width 39 height 22
click at [502, 221] on input "2000" at bounding box center [504, 215] width 39 height 22
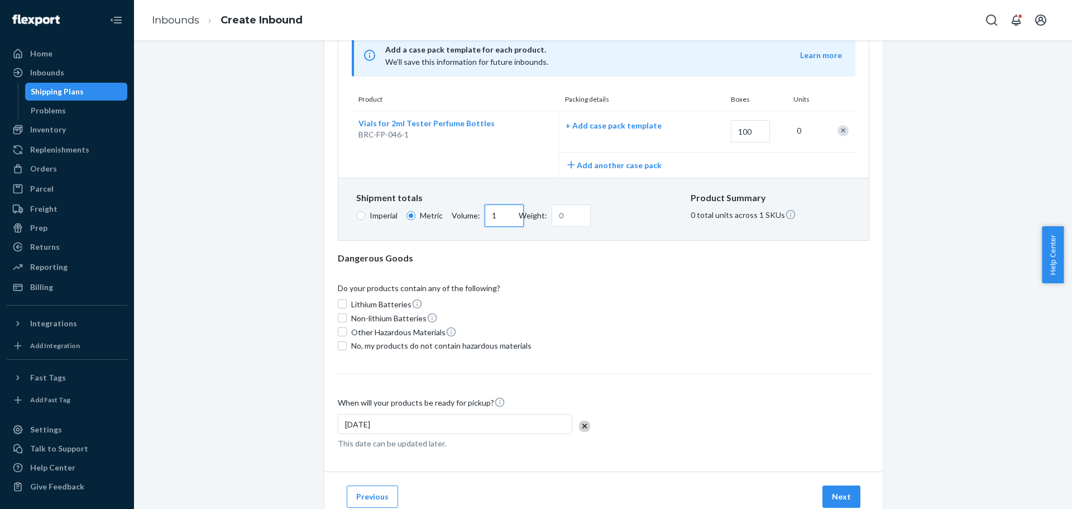
type input "1"
type input "2000"
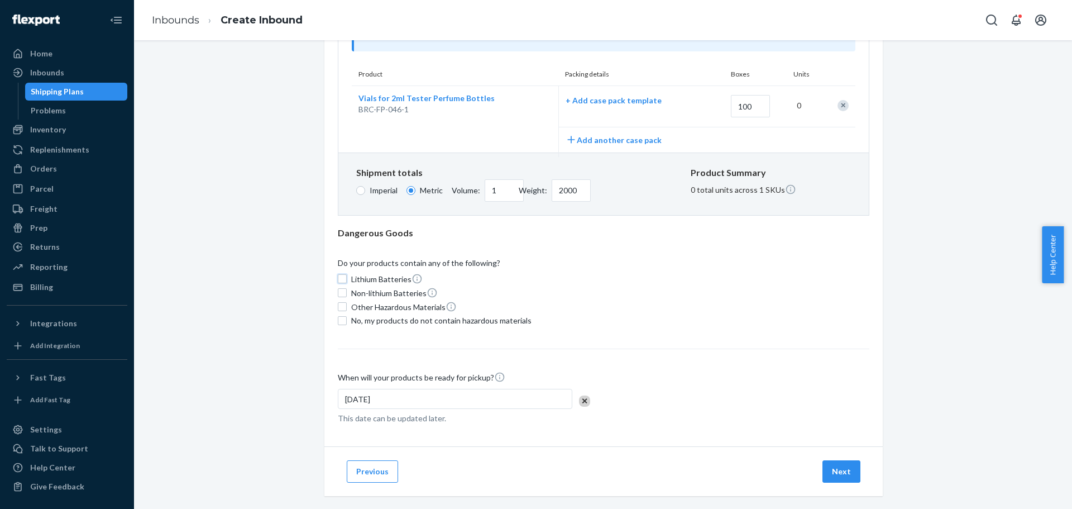
scroll to position [262, 0]
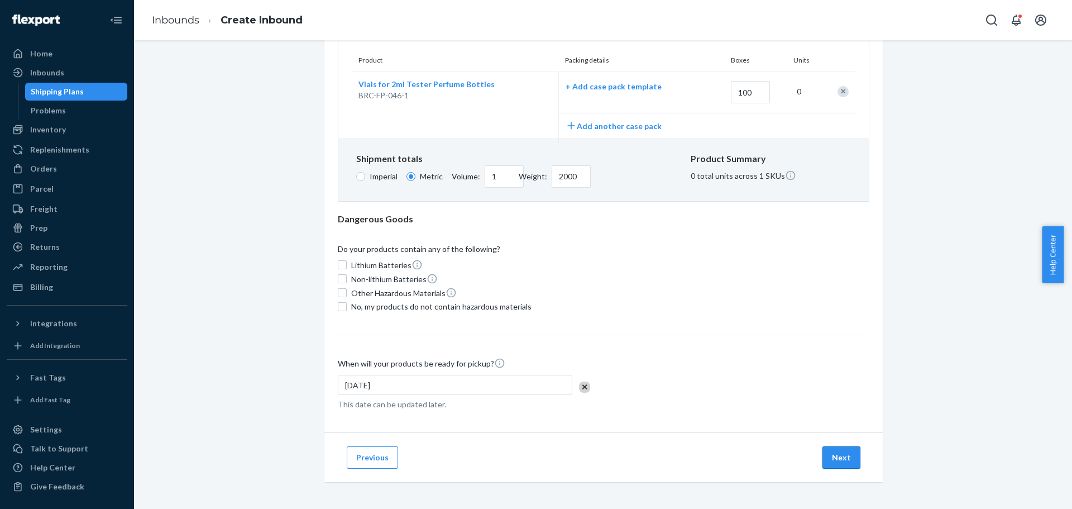
click at [844, 457] on button "Next" at bounding box center [841, 457] width 38 height 22
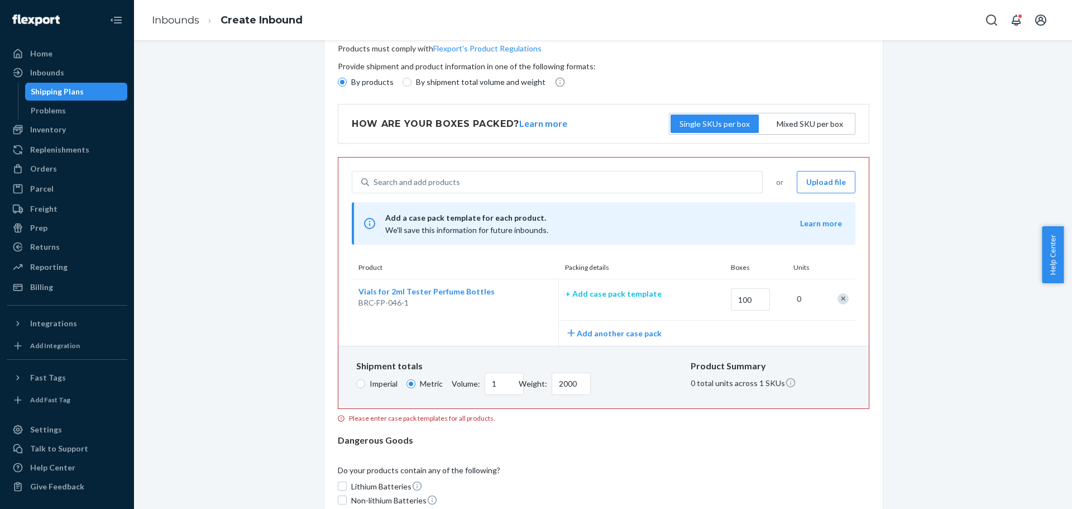
scroll to position [39, 0]
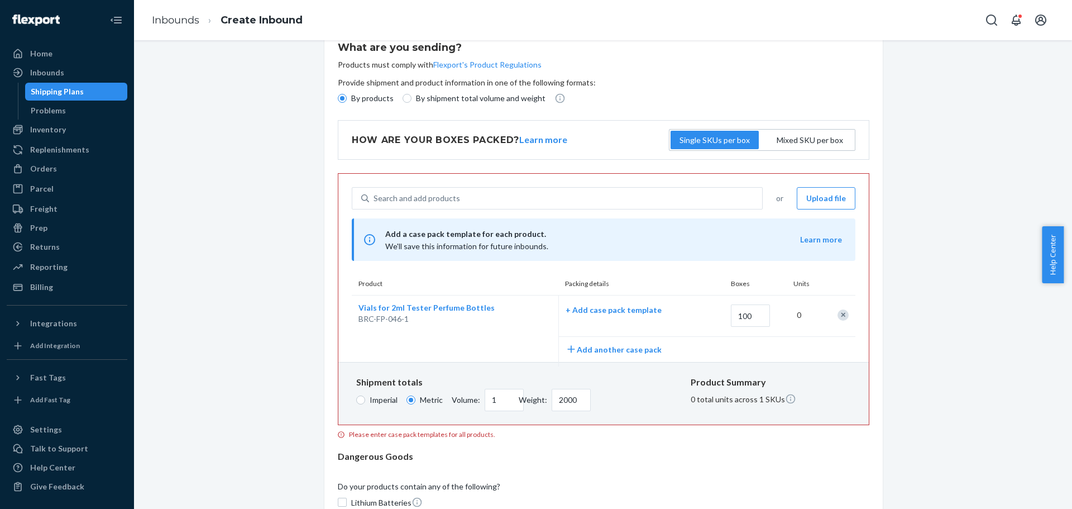
click at [374, 400] on span "Imperial" at bounding box center [384, 399] width 28 height 11
click at [365, 400] on input "Imperial" at bounding box center [360, 399] width 9 height 9
radio input "true"
click at [623, 313] on p "+ Add case pack template" at bounding box center [637, 309] width 143 height 11
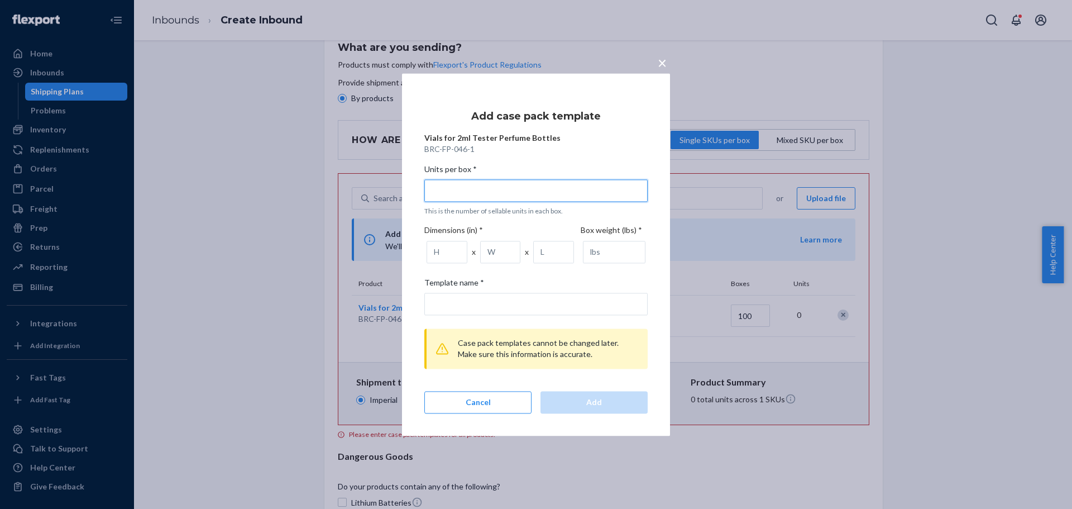
click at [469, 185] on input "Units per box * This is the number of sellable units in each box." at bounding box center [535, 190] width 223 height 22
type input "1"
type input "1 unit per box"
type input "1"
click at [453, 253] on input "1" at bounding box center [447, 252] width 41 height 22
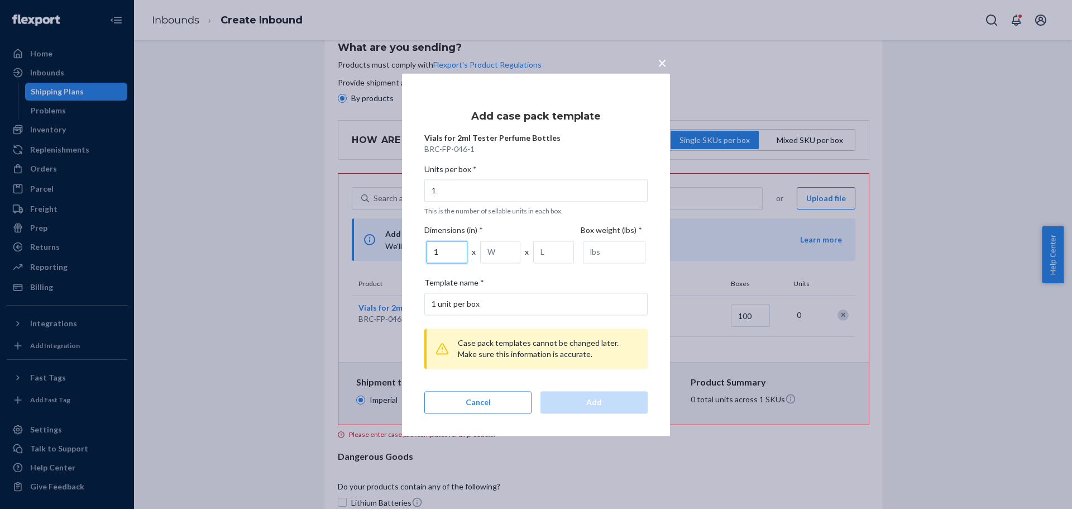
click at [456, 246] on input "1" at bounding box center [447, 252] width 41 height 22
click at [456, 248] on input "1.01" at bounding box center [447, 252] width 41 height 22
click at [456, 248] on input "1.02" at bounding box center [447, 252] width 41 height 22
type input "1.03"
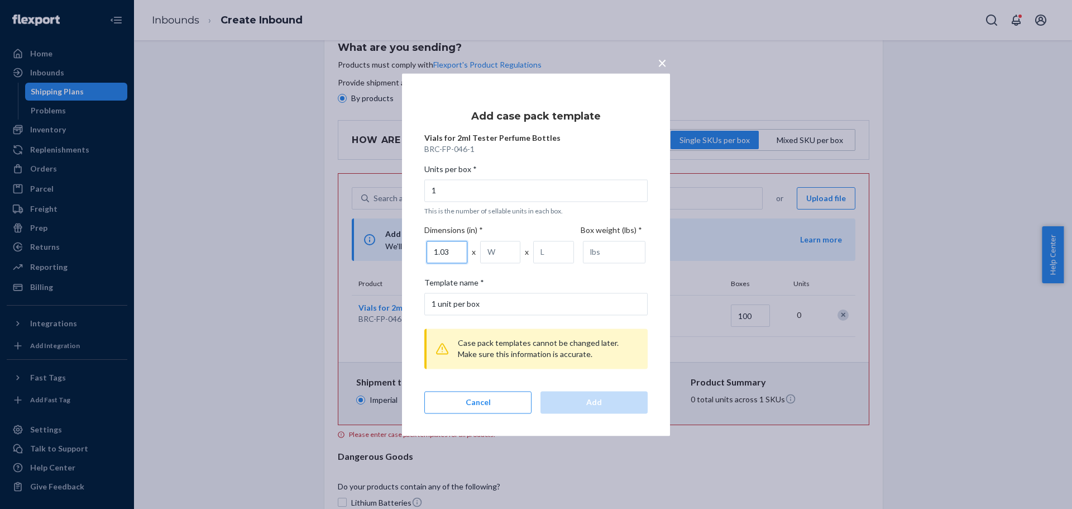
click at [456, 248] on input "1.03" at bounding box center [447, 252] width 41 height 22
click at [509, 248] on input "1" at bounding box center [500, 252] width 41 height 22
click at [509, 248] on input "1.01" at bounding box center [500, 252] width 41 height 22
click at [509, 248] on input "1.02" at bounding box center [500, 252] width 41 height 22
type input "1.03"
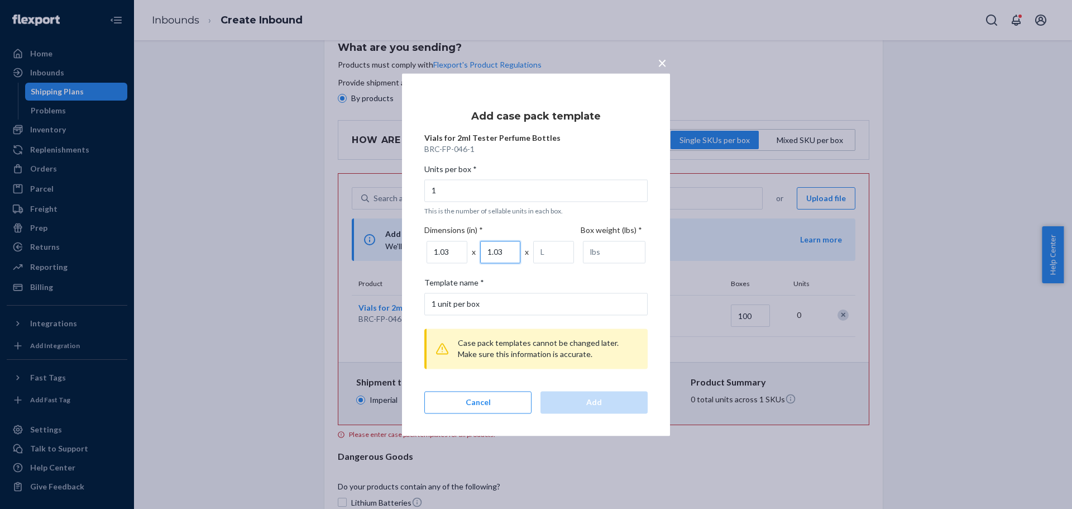
click at [509, 248] on input "1.03" at bounding box center [500, 252] width 41 height 22
click at [561, 248] on input "1" at bounding box center [553, 252] width 41 height 22
click at [561, 248] on input "1.01" at bounding box center [553, 252] width 41 height 22
type input "1.02"
click at [561, 248] on input "1.02" at bounding box center [553, 252] width 41 height 22
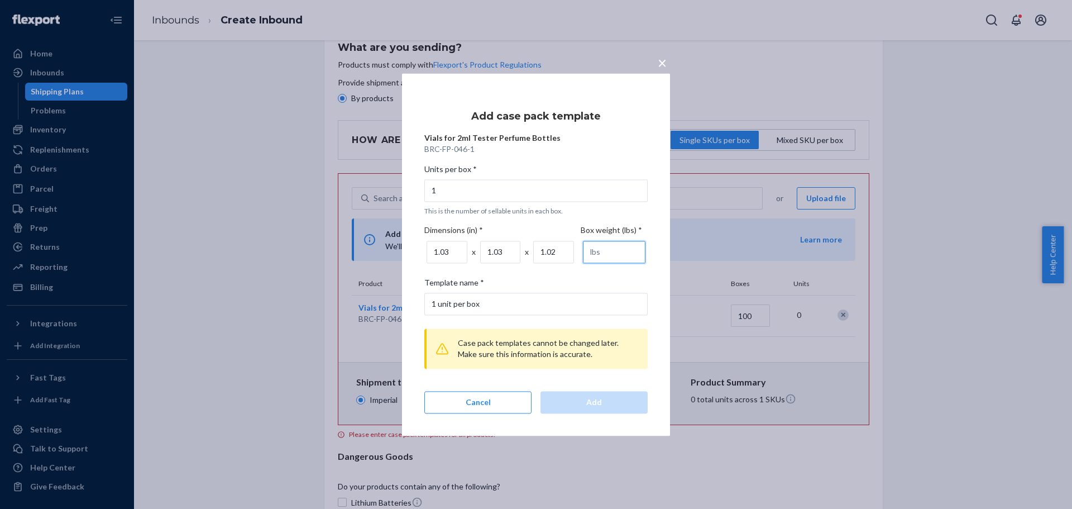
click at [612, 252] on input "number" at bounding box center [614, 252] width 63 height 22
type input "2"
click at [598, 403] on div "Add" at bounding box center [594, 401] width 88 height 11
type input "0.06"
type input "200"
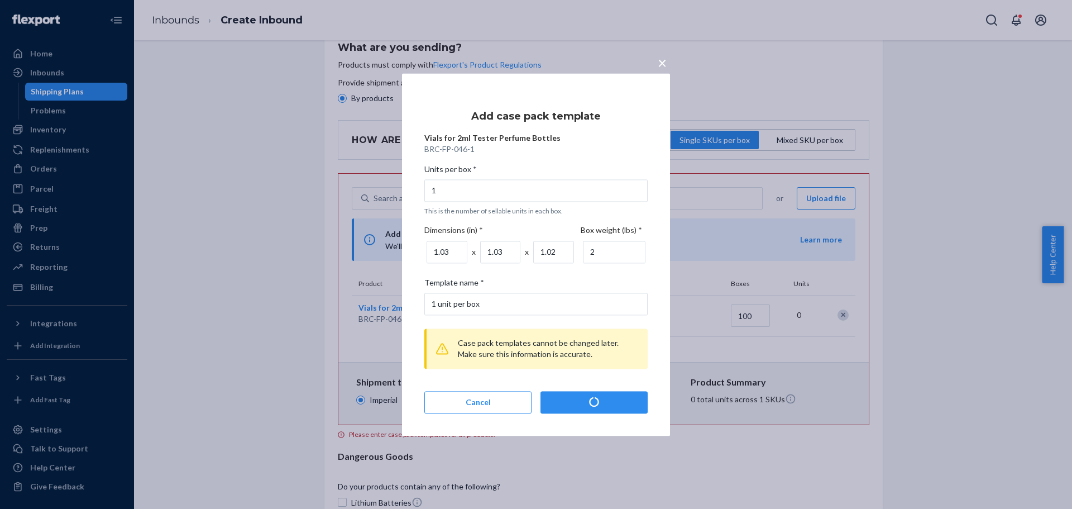
type input "100"
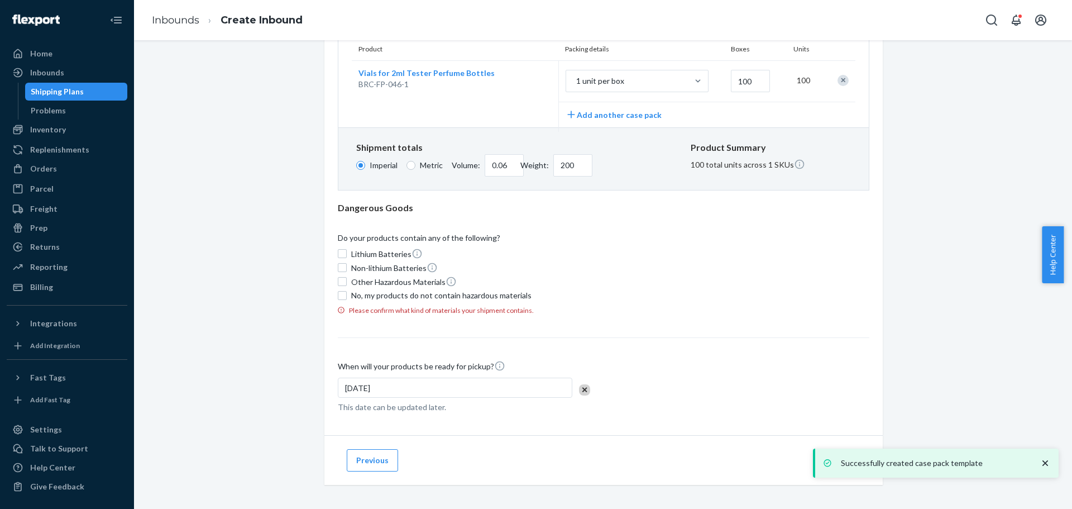
scroll to position [216, 0]
click at [1045, 463] on icon "close toast" at bounding box center [1045, 463] width 6 height 6
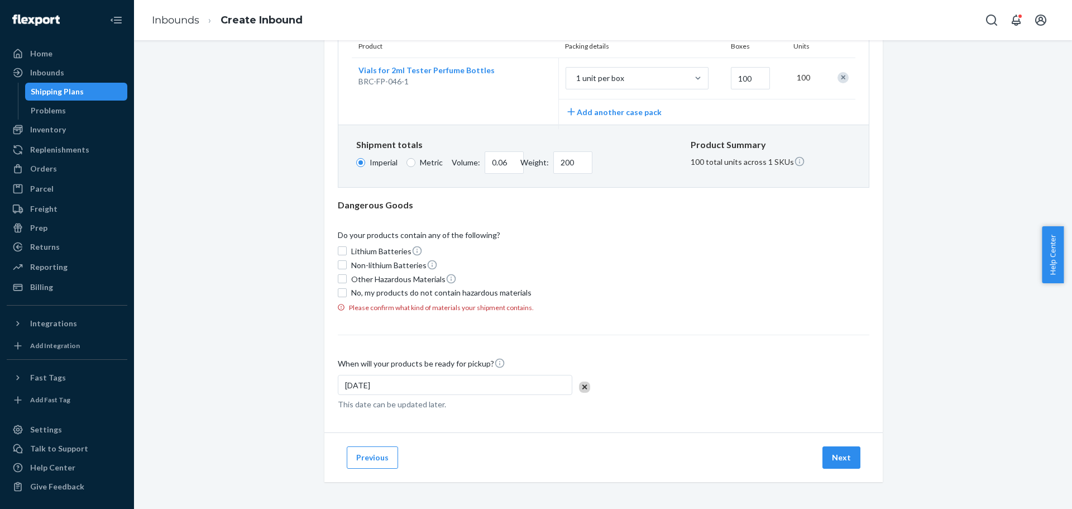
click at [836, 454] on div "Successfully created case pack template" at bounding box center [936, 462] width 246 height 29
click at [342, 247] on input "Lithium Batteries" at bounding box center [342, 250] width 9 height 9
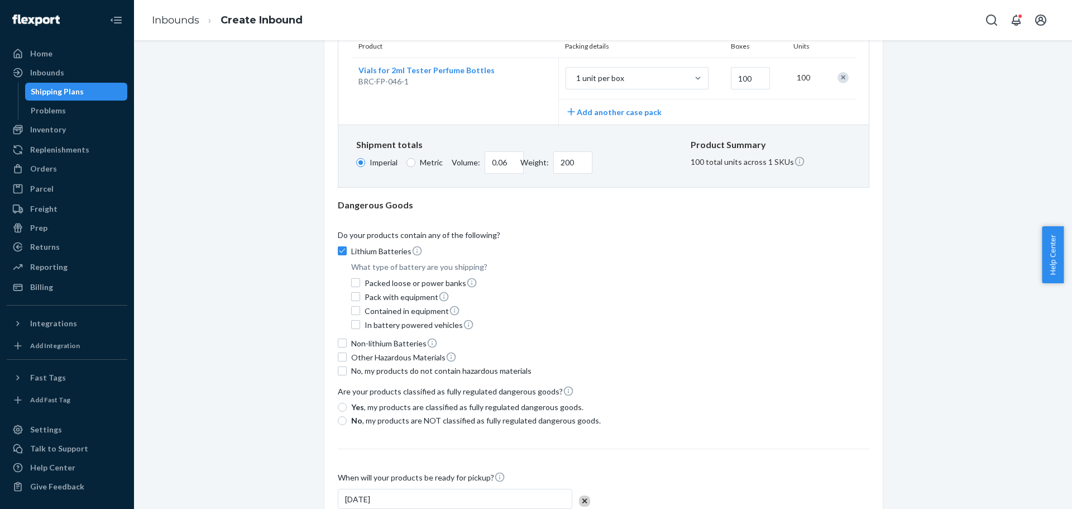
click at [329, 242] on div "What are you sending? Products must comply with Flexport's Product Regulations …" at bounding box center [603, 193] width 558 height 705
click at [338, 253] on input "Lithium Batteries" at bounding box center [342, 250] width 9 height 9
checkbox input "false"
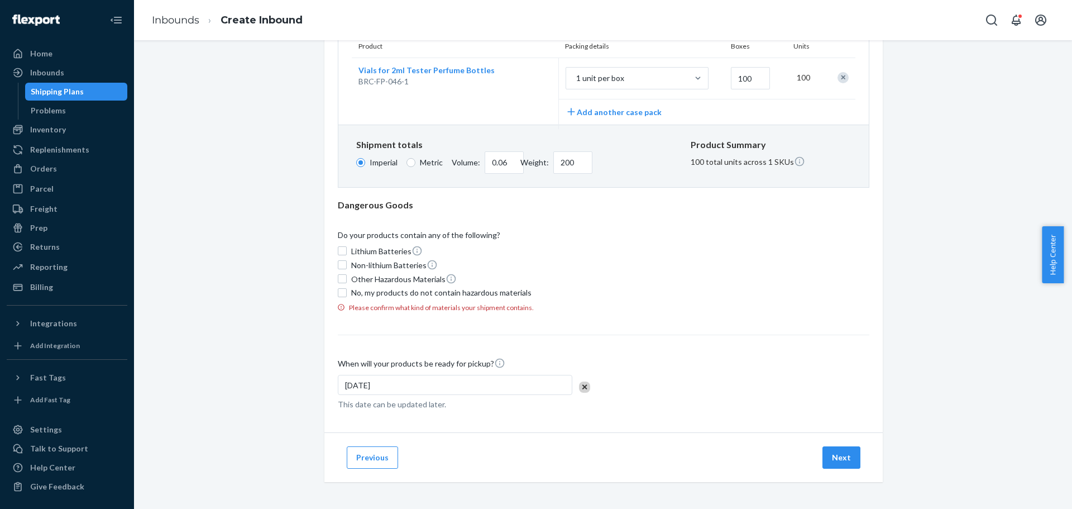
click at [388, 294] on span "No, my products do not contain hazardous materials" at bounding box center [441, 292] width 180 height 11
click at [347, 294] on input "No, my products do not contain hazardous materials" at bounding box center [342, 292] width 9 height 9
checkbox input "true"
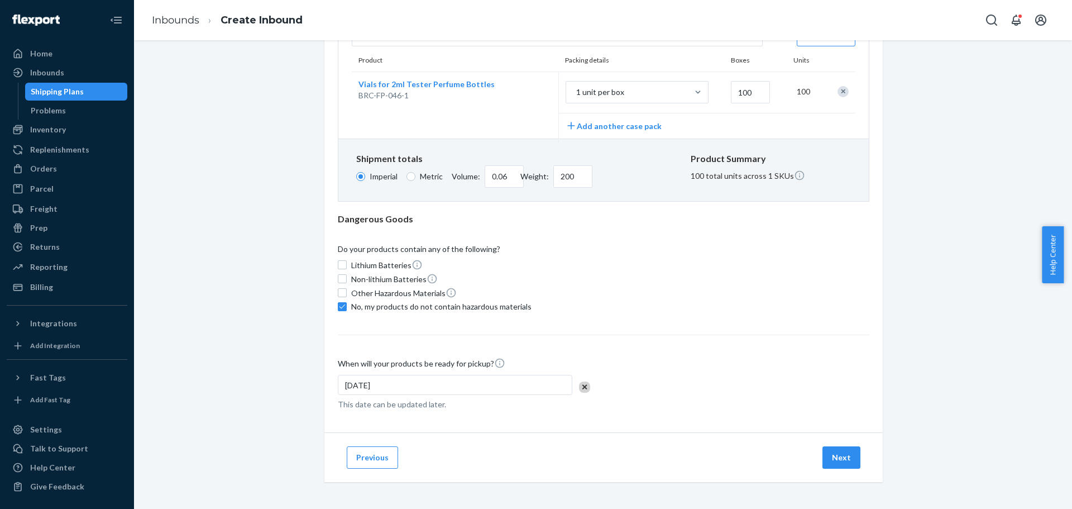
drag, startPoint x: 832, startPoint y: 456, endPoint x: 854, endPoint y: 442, distance: 26.3
click at [832, 456] on button "Next" at bounding box center [841, 457] width 38 height 22
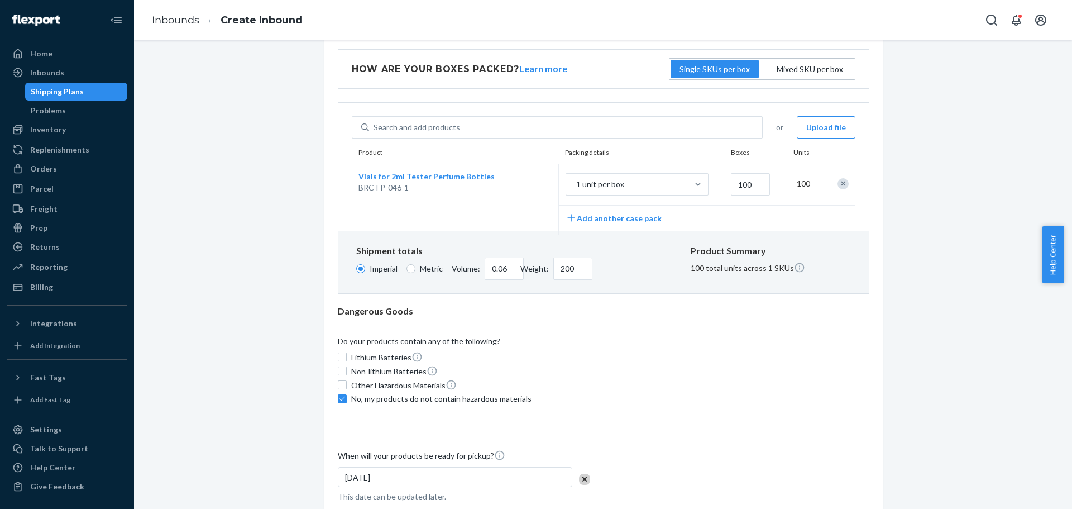
scroll to position [90, 0]
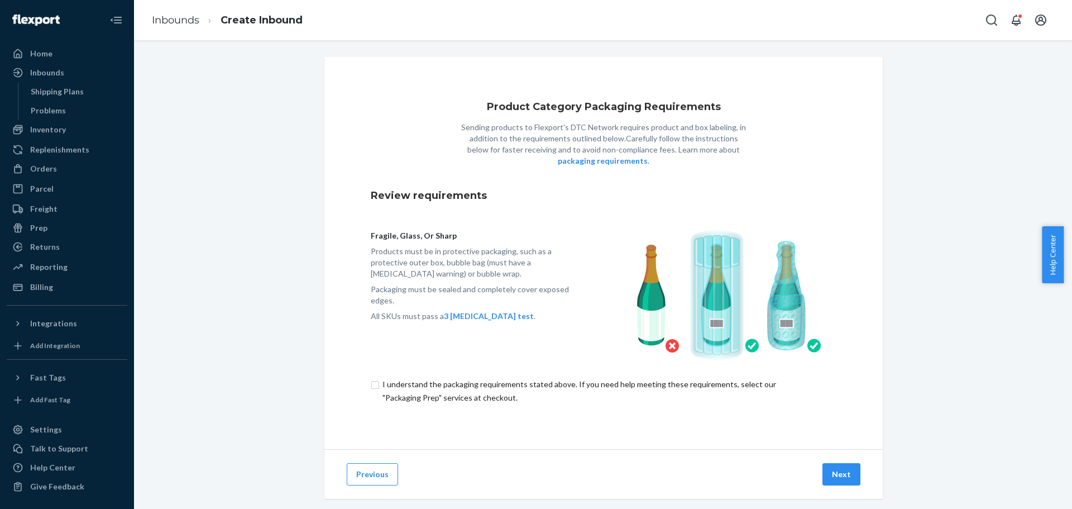
scroll to position [17, 0]
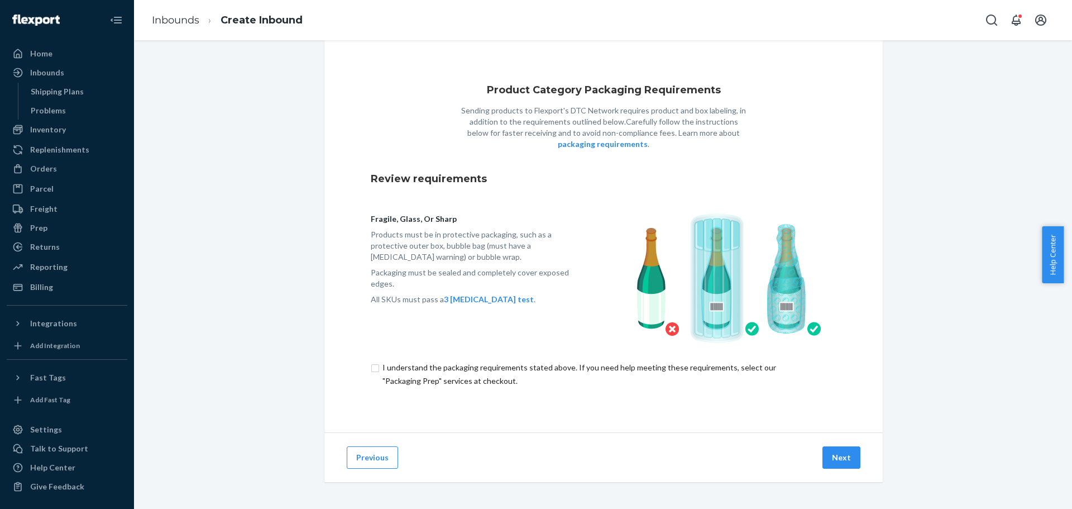
click at [365, 362] on div "Product Category Packaging Requirements Sending products to Flexport's DTC Netw…" at bounding box center [603, 236] width 558 height 392
click at [372, 370] on input "checkbox" at bounding box center [604, 374] width 466 height 27
checkbox input "true"
click at [845, 458] on button "Next" at bounding box center [841, 457] width 38 height 22
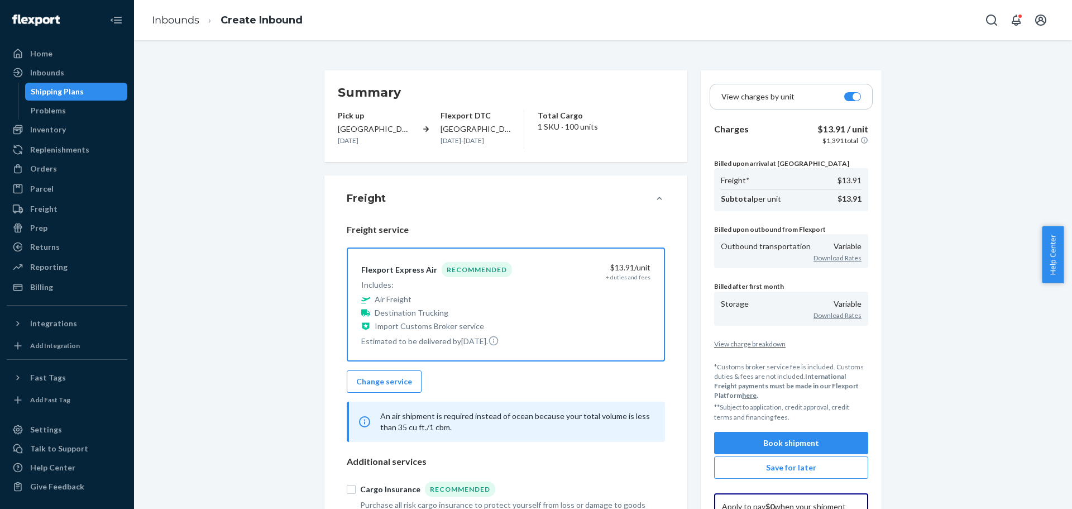
click at [847, 97] on div at bounding box center [852, 96] width 17 height 9
checkbox input "false"
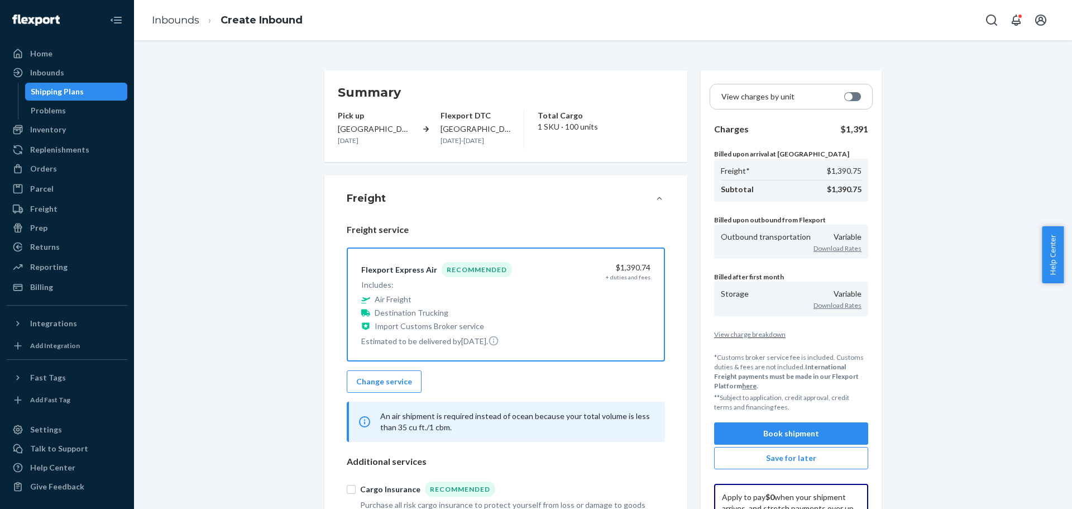
click at [1055, 246] on span "Help Center" at bounding box center [1053, 254] width 22 height 57
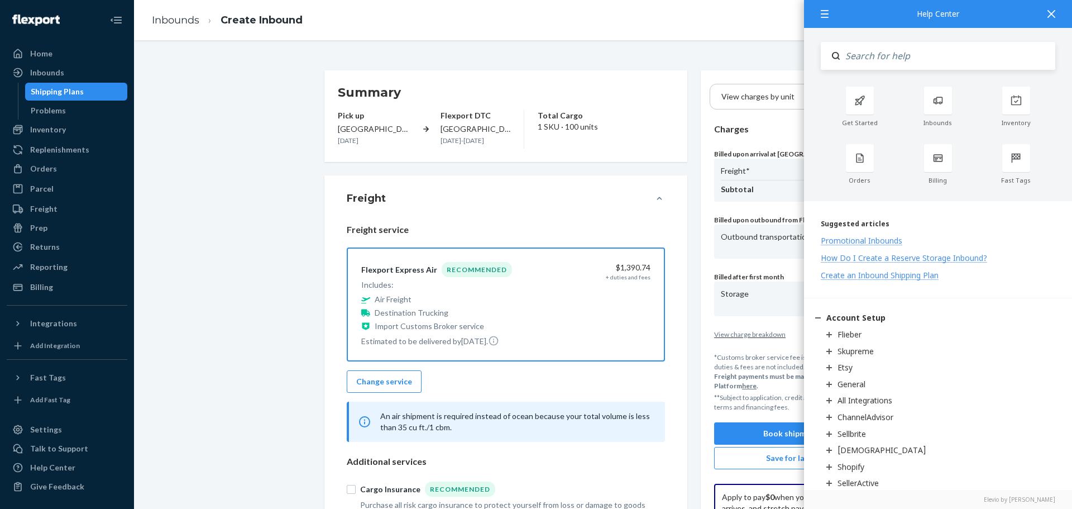
click at [1055, 17] on icon at bounding box center [1051, 14] width 8 height 8
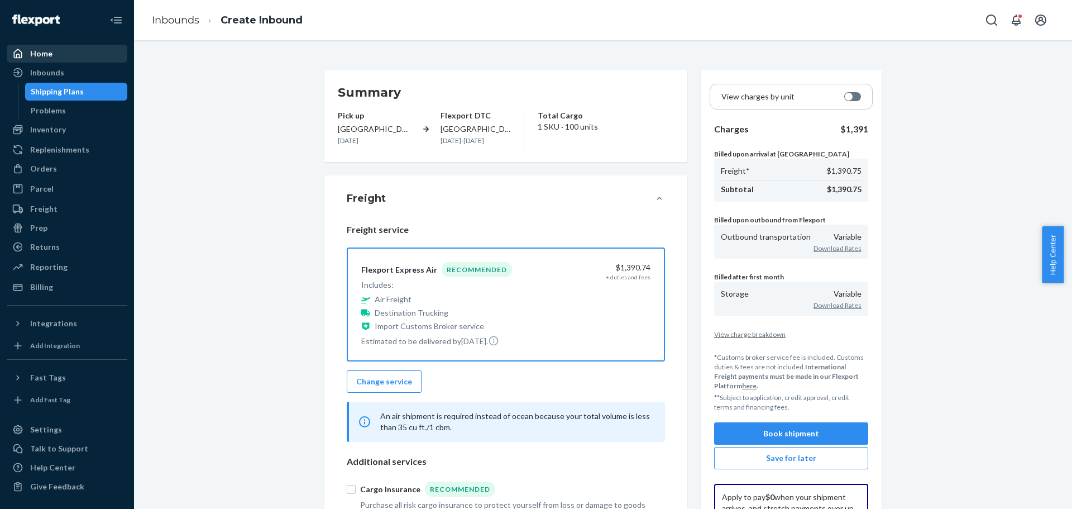
click at [41, 56] on div "Home" at bounding box center [41, 53] width 22 height 11
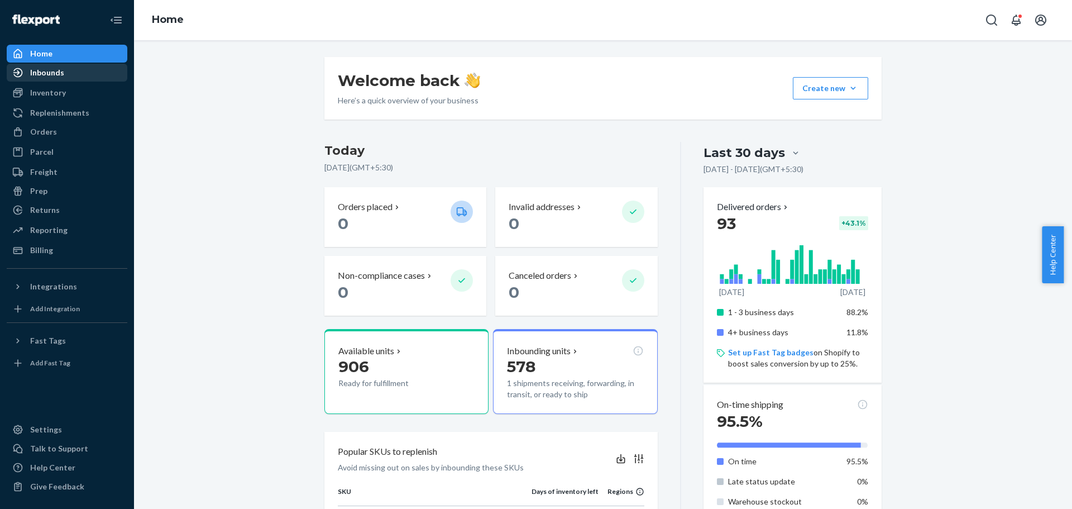
click at [45, 70] on div "Inbounds" at bounding box center [47, 72] width 34 height 11
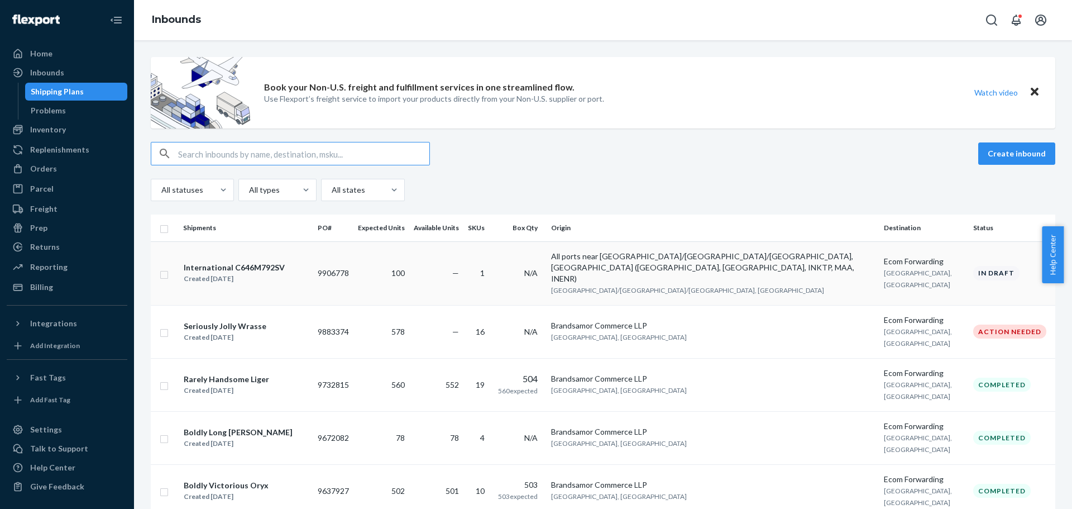
click at [166, 267] on input "checkbox" at bounding box center [164, 273] width 9 height 12
click at [927, 153] on div "Delete" at bounding box center [941, 153] width 37 height 11
checkbox input "false"
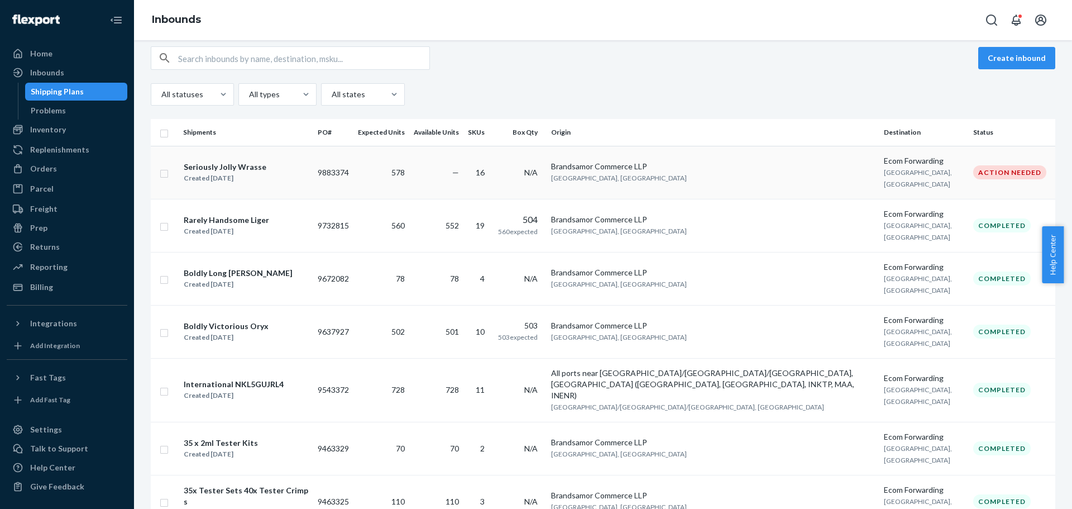
scroll to position [40, 0]
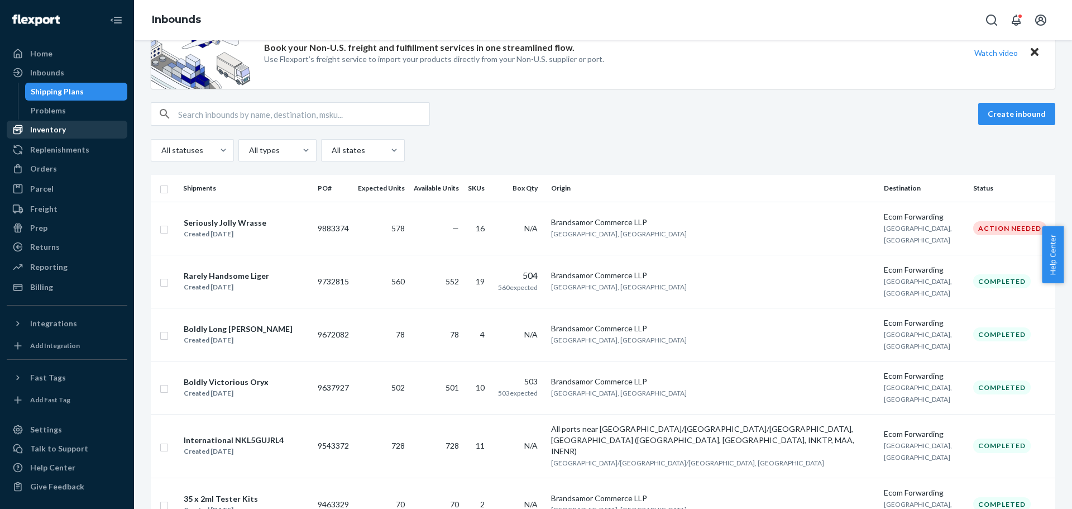
click at [51, 132] on div "Inventory" at bounding box center [48, 129] width 36 height 11
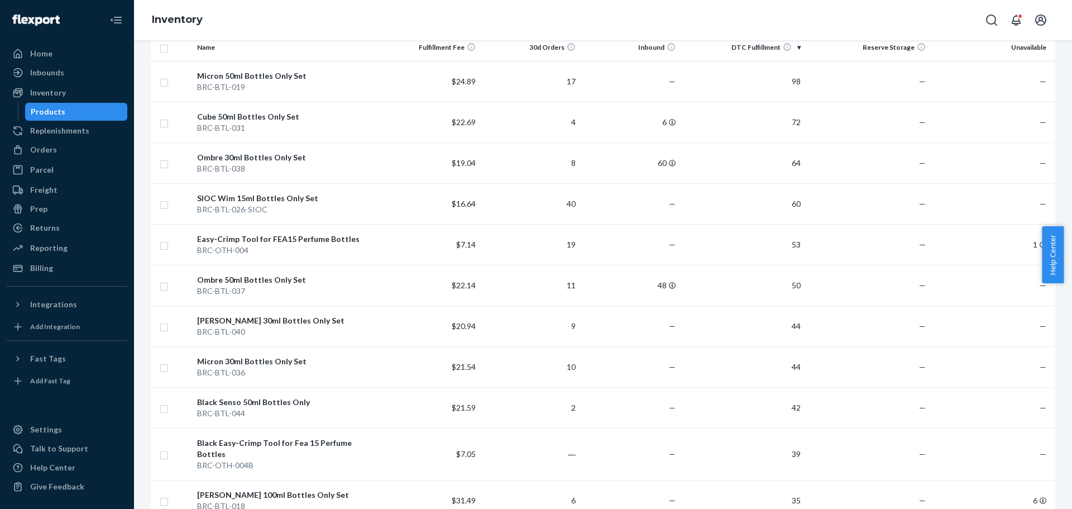
scroll to position [112, 0]
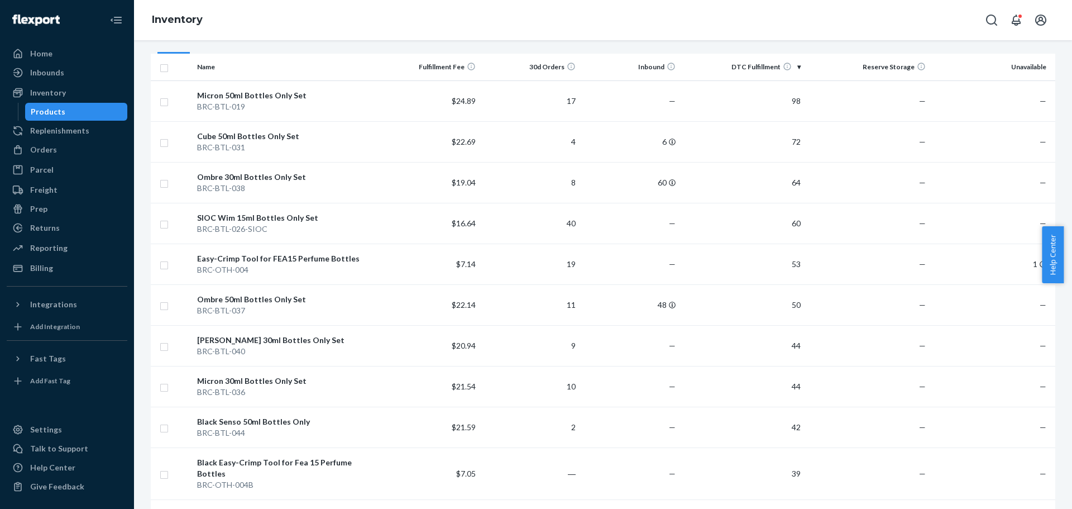
drag, startPoint x: 51, startPoint y: 69, endPoint x: 689, endPoint y: 236, distance: 659.4
click at [51, 69] on div "Inbounds" at bounding box center [47, 72] width 34 height 11
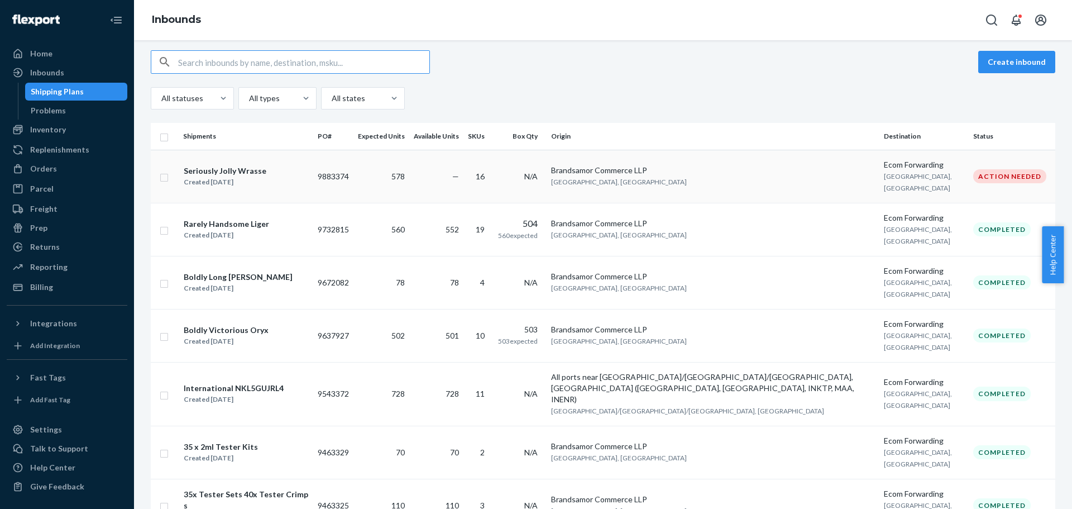
scroll to position [95, 0]
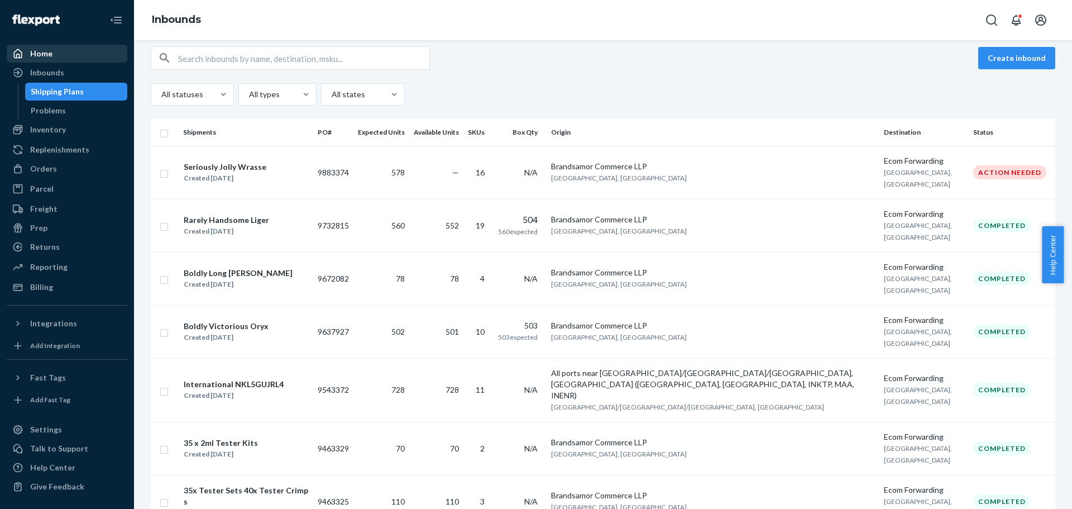
click at [52, 57] on div "Home" at bounding box center [67, 54] width 118 height 16
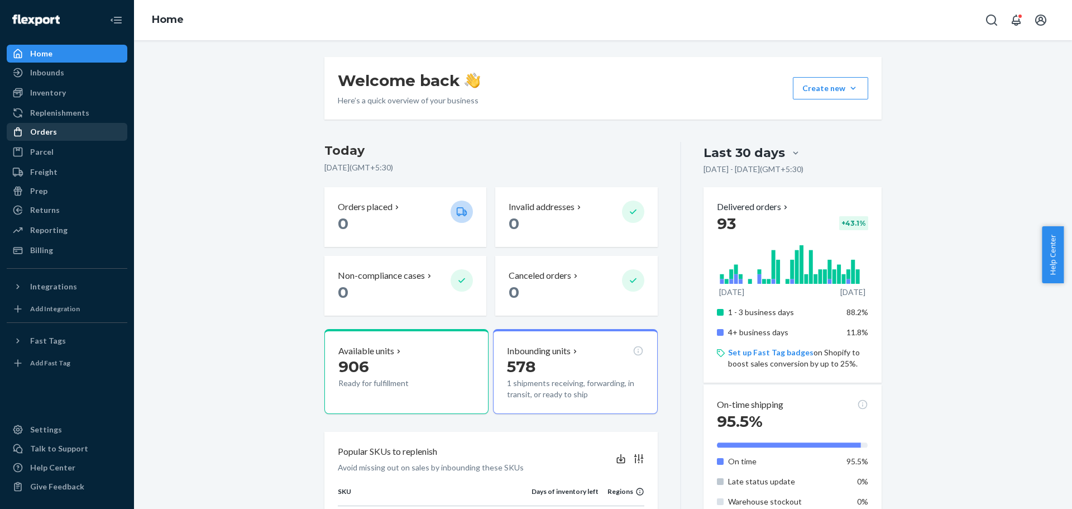
click at [49, 133] on div "Orders" at bounding box center [43, 131] width 27 height 11
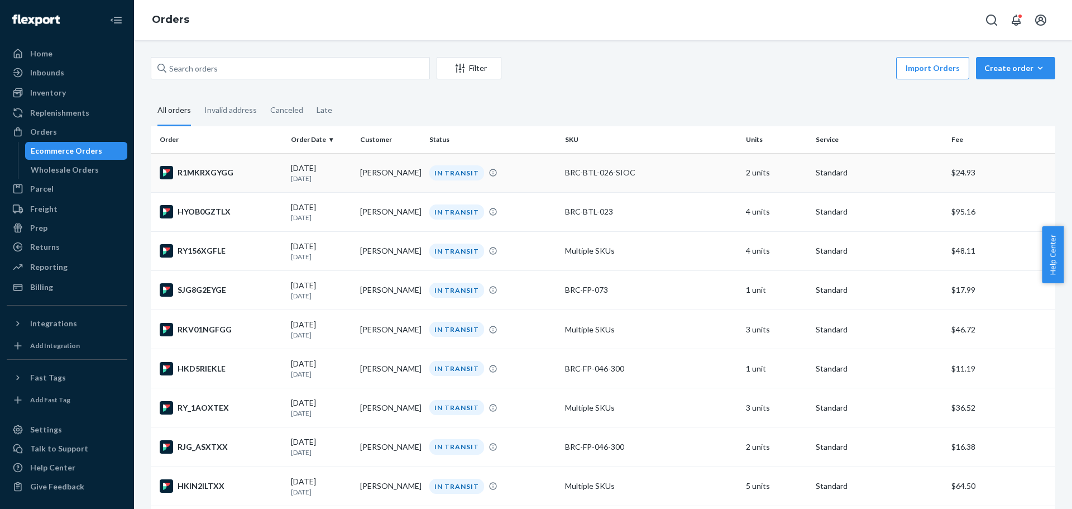
click at [359, 174] on td "[PERSON_NAME]" at bounding box center [390, 172] width 69 height 39
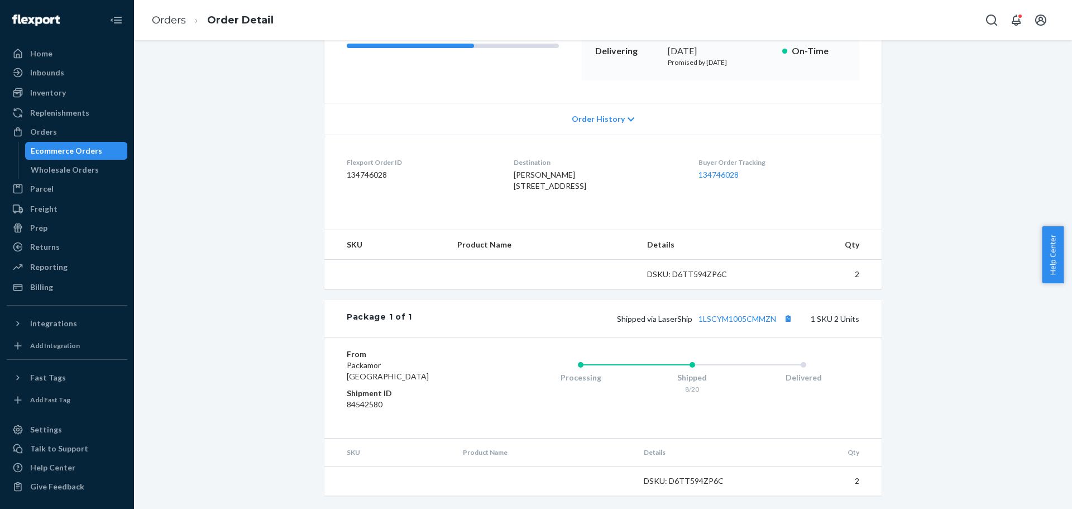
scroll to position [200, 0]
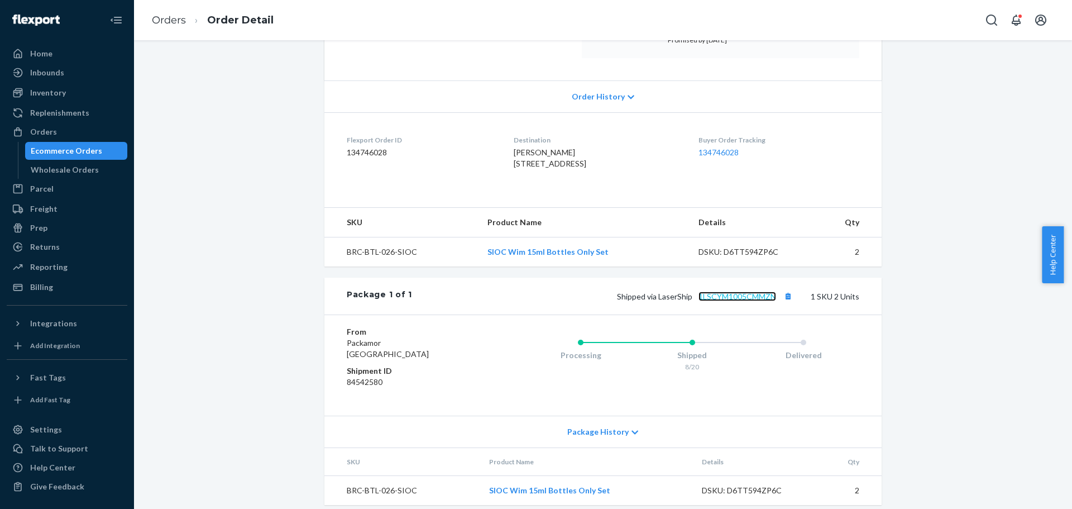
click at [740, 301] on link "1LSCYM1005CMMZN" at bounding box center [737, 295] width 78 height 9
click at [938, 227] on div "Flexport Order # R1MKRXGYGG • Standard / $24.93 View Details Create Return Dupl…" at bounding box center [602, 187] width 921 height 661
click at [42, 52] on div "Home" at bounding box center [41, 53] width 22 height 11
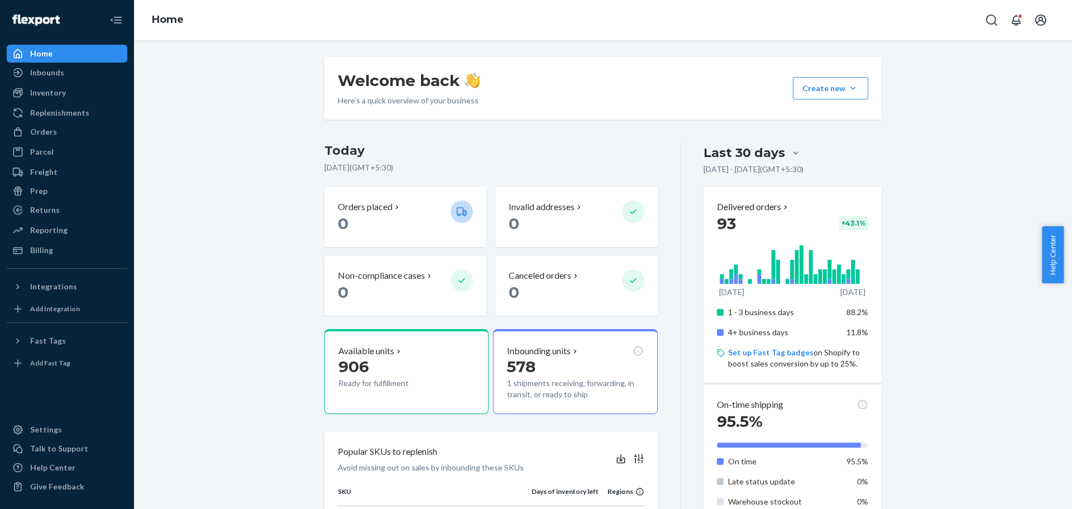
click at [271, 182] on div "Welcome back Here’s a quick overview of your business Create new Create new inb…" at bounding box center [602, 389] width 921 height 664
click at [58, 72] on div "Inbounds" at bounding box center [47, 72] width 34 height 11
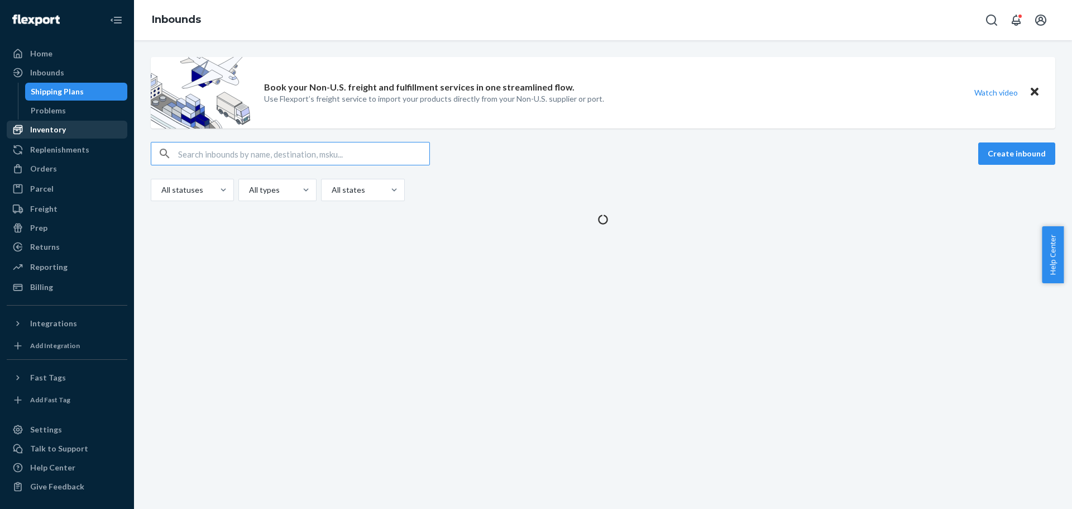
click at [61, 98] on div "Shipping Plans" at bounding box center [76, 92] width 100 height 16
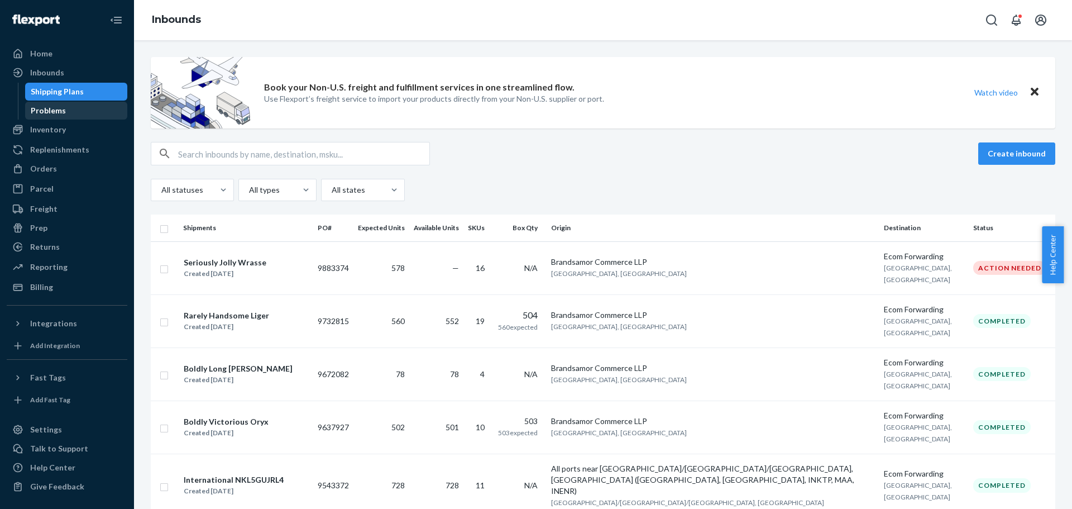
click at [61, 111] on div "Problems" at bounding box center [48, 110] width 35 height 11
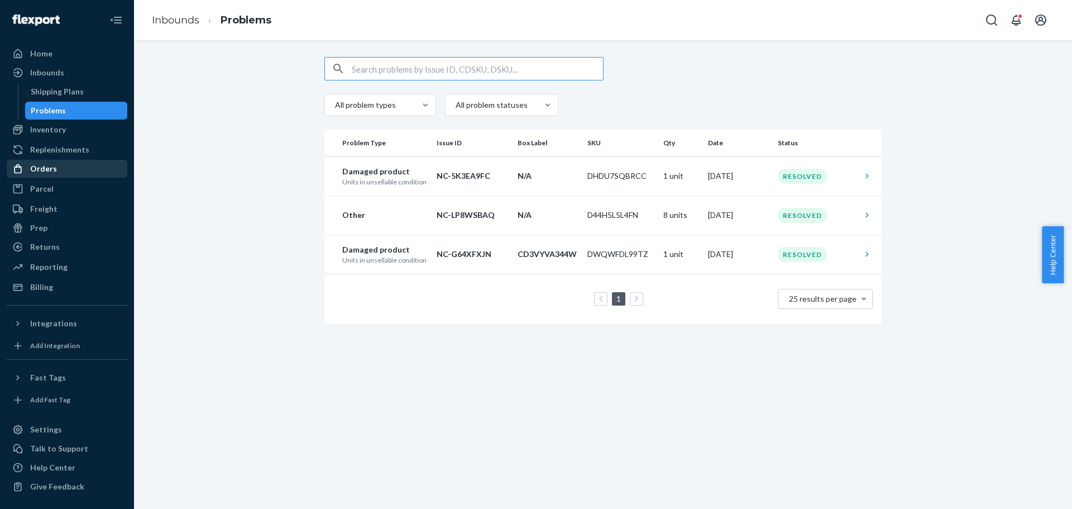
click at [49, 174] on div "Orders" at bounding box center [43, 168] width 27 height 11
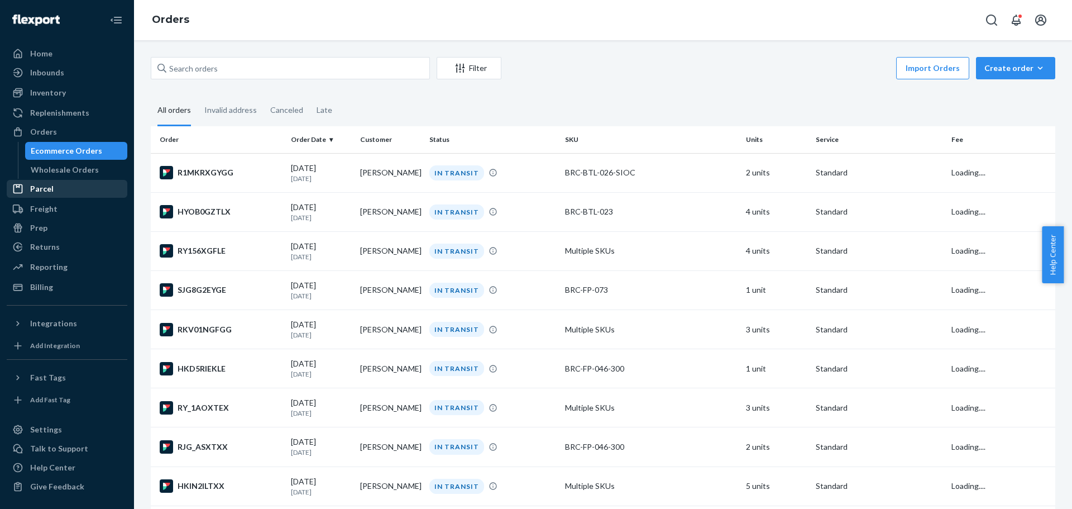
click at [47, 192] on div "Parcel" at bounding box center [41, 188] width 23 height 11
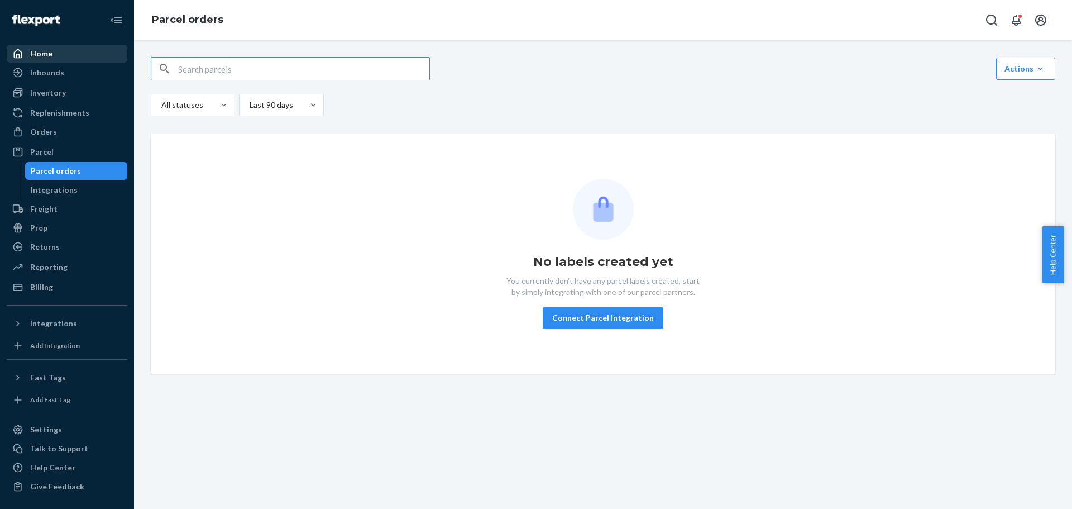
click at [44, 50] on div "Home" at bounding box center [41, 53] width 22 height 11
